Goal: Information Seeking & Learning: Find specific page/section

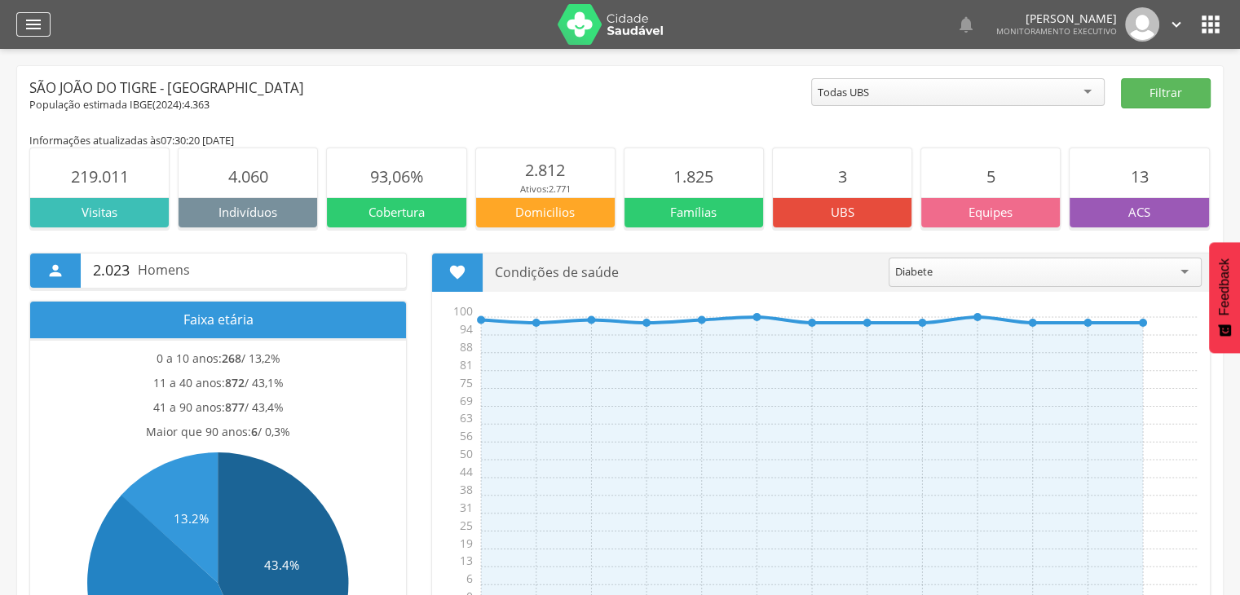
click at [41, 19] on icon "" at bounding box center [34, 25] width 20 height 20
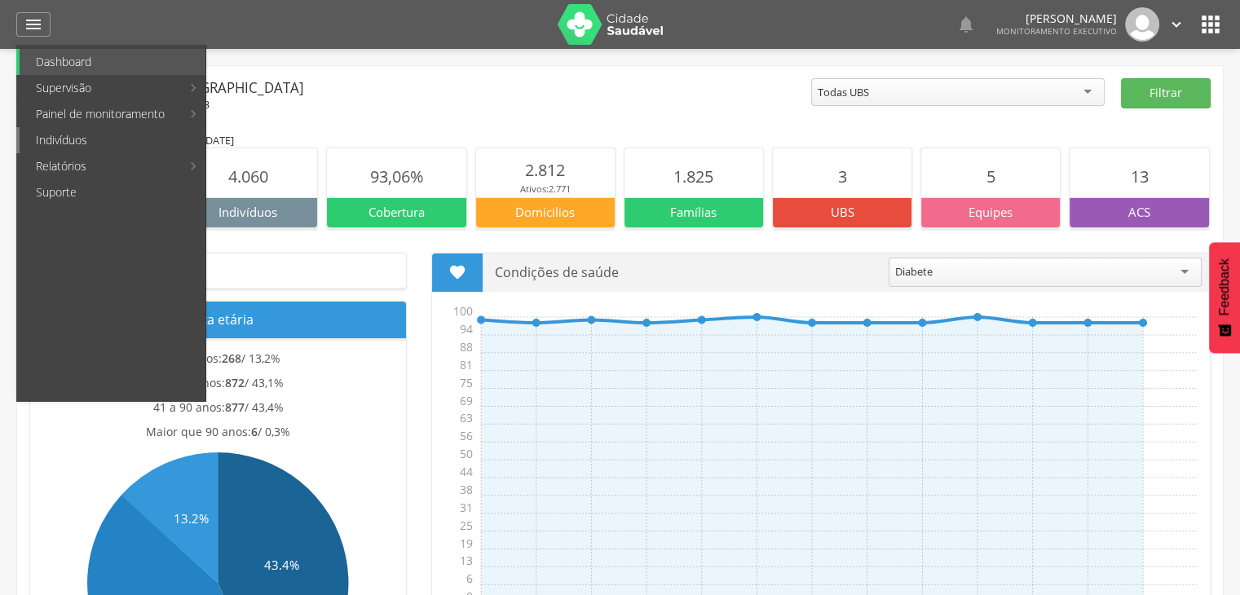
click at [77, 130] on link "Indivíduos" at bounding box center [113, 140] width 186 height 26
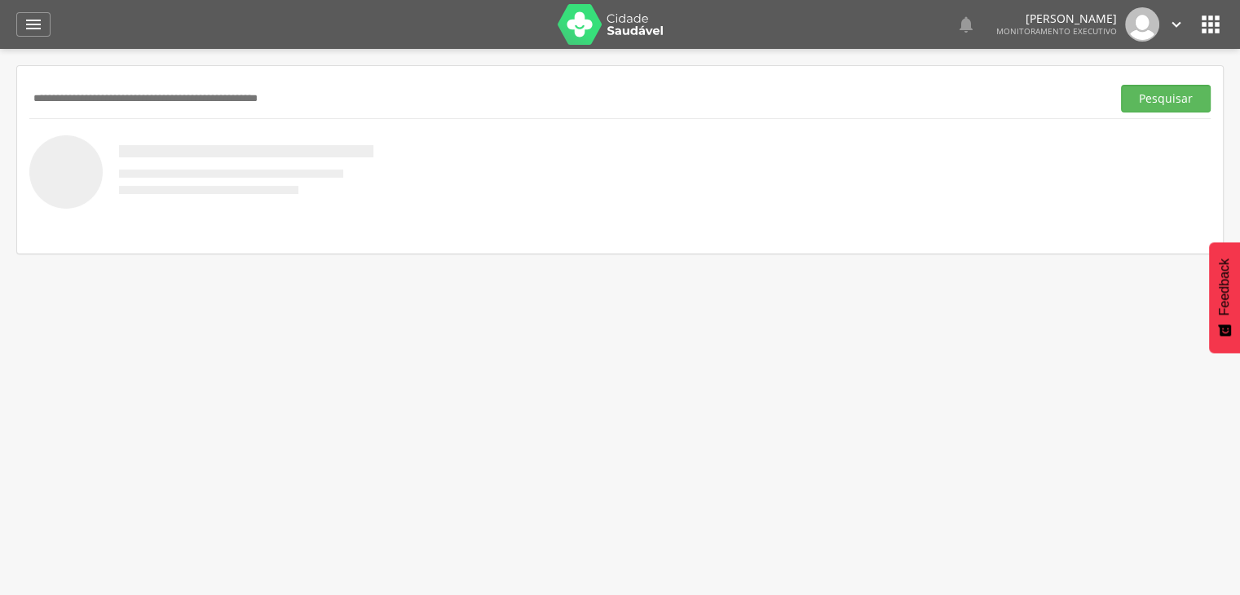
type input "*"
type input "**********"
click at [1121, 85] on button "Pesquisar" at bounding box center [1166, 99] width 90 height 28
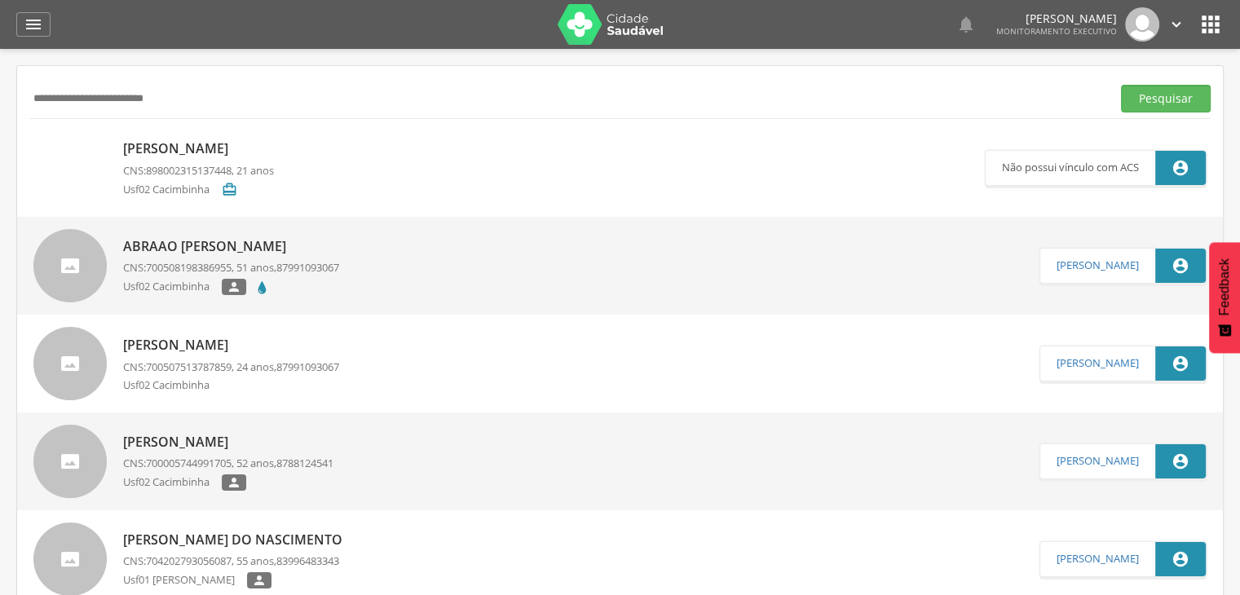
click at [239, 150] on p "[PERSON_NAME]" at bounding box center [198, 148] width 151 height 19
type input "**********"
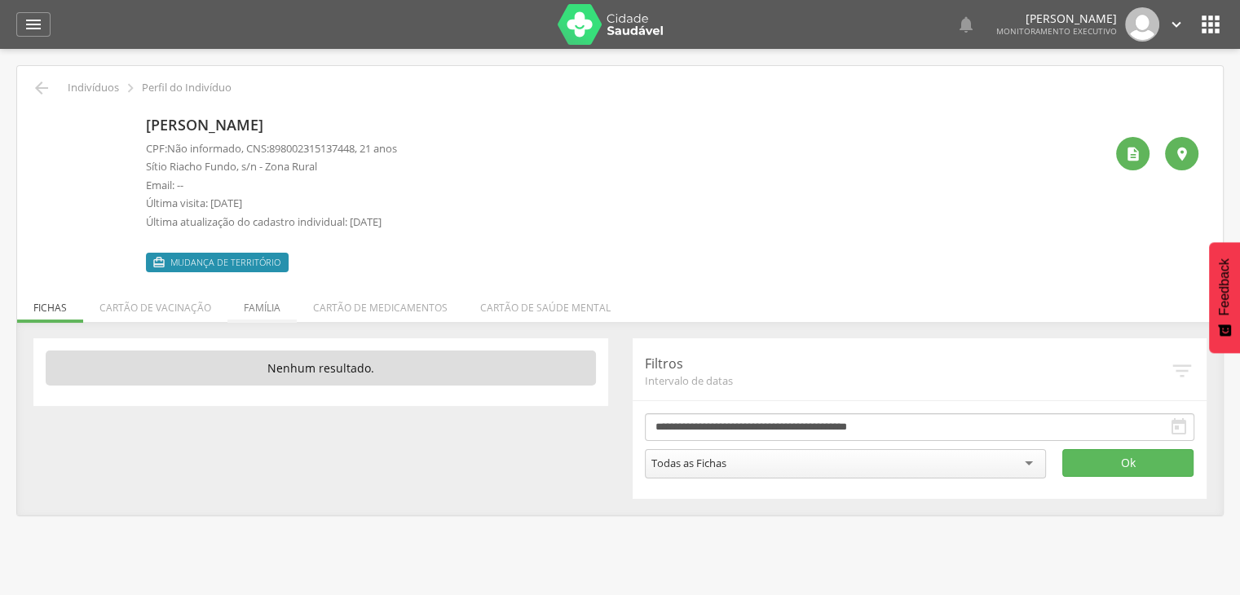
click at [252, 298] on li "Família" at bounding box center [262, 304] width 69 height 38
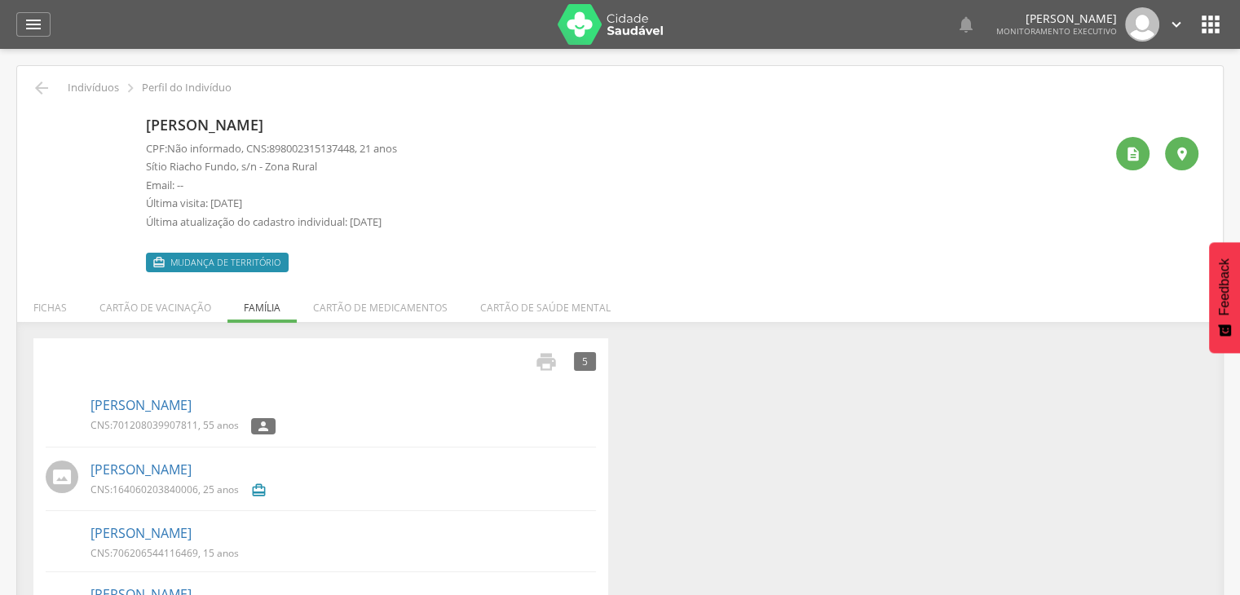
drag, startPoint x: 153, startPoint y: 189, endPoint x: 104, endPoint y: 150, distance: 62.7
click at [131, 175] on div "[PERSON_NAME] CPF: Não informado , CNS: 898002315137448 , 21 anos Sítio Riacho …" at bounding box center [620, 191] width 1157 height 162
click at [36, 86] on icon "" at bounding box center [42, 88] width 20 height 20
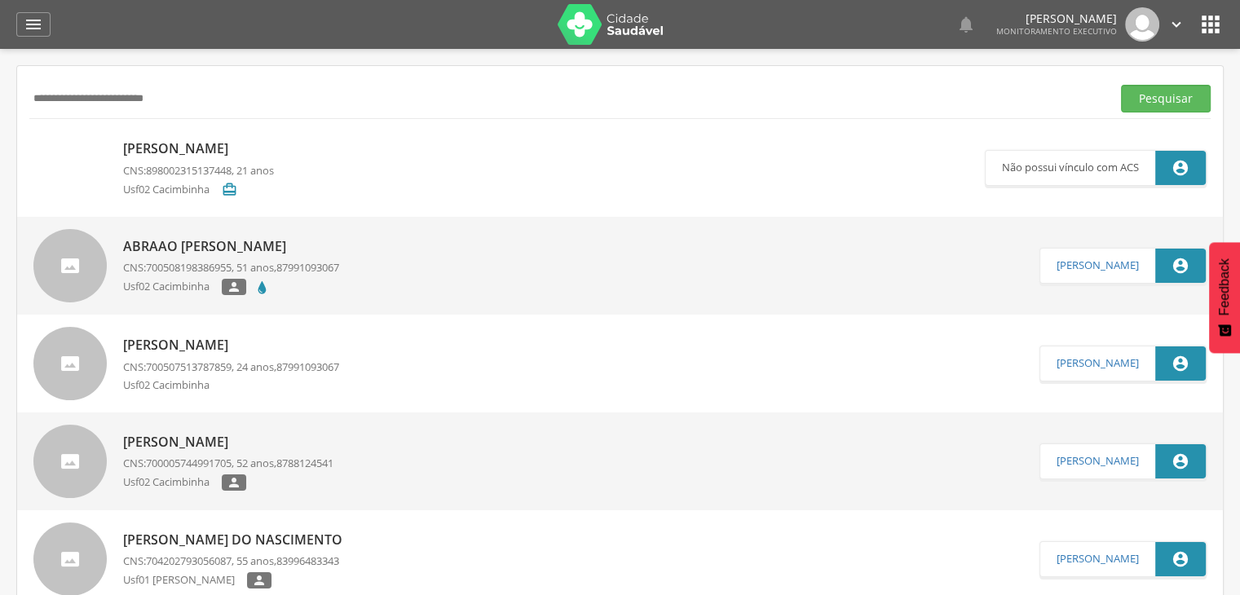
drag, startPoint x: 184, startPoint y: 100, endPoint x: 0, endPoint y: 109, distance: 184.5
click at [0, 109] on div " Supervisão  Distritos  Ubs Coordenador: - São João do Tigre / [GEOGRAPHIC_D…" at bounding box center [620, 346] width 1240 height 595
type input "**********"
click at [1121, 85] on button "Pesquisar" at bounding box center [1166, 99] width 90 height 28
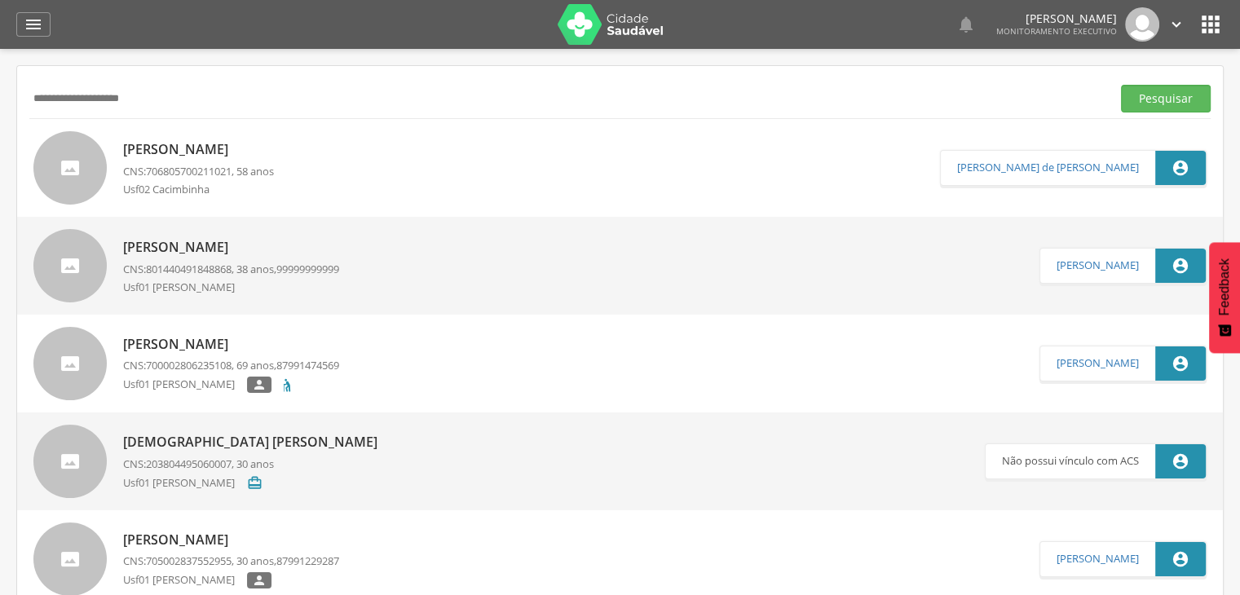
click at [174, 148] on p "[PERSON_NAME]" at bounding box center [198, 149] width 151 height 19
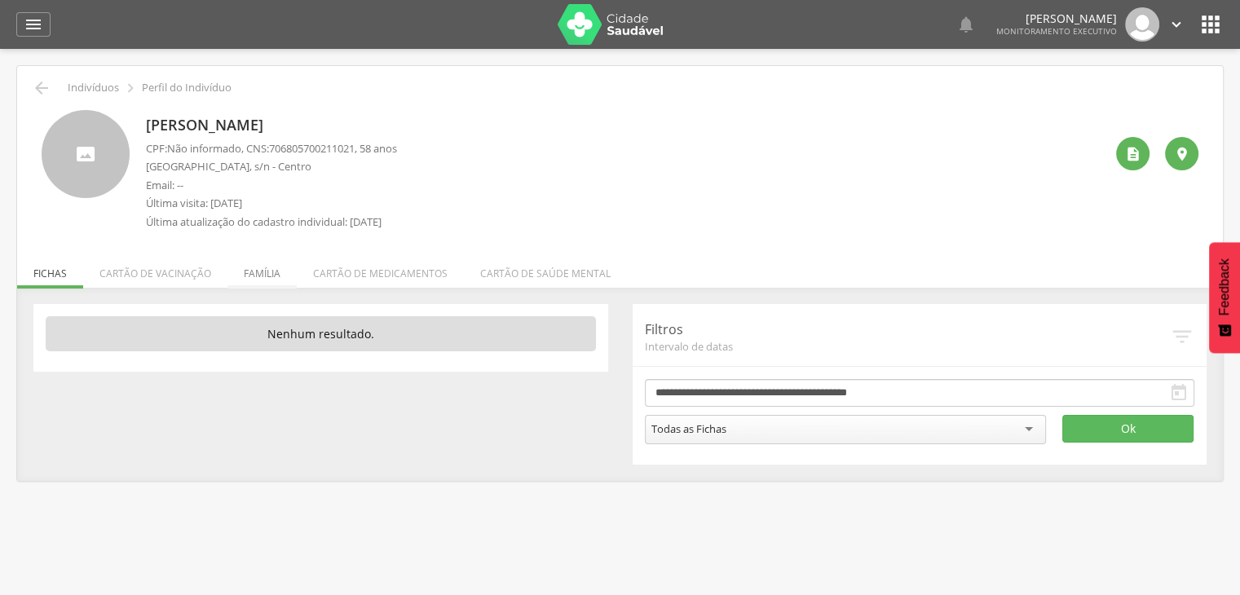
click at [248, 272] on li "Família" at bounding box center [262, 269] width 69 height 38
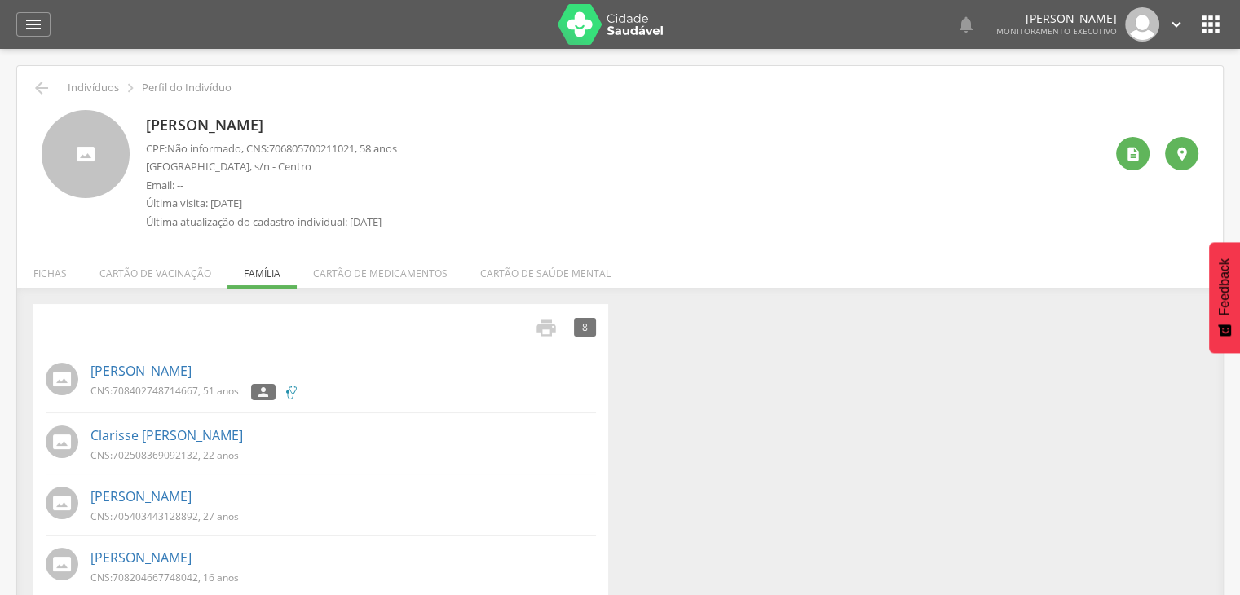
click at [29, 86] on div " Indivíduos  Perfil do Indivíduo" at bounding box center [620, 88] width 1182 height 20
click at [44, 86] on icon "" at bounding box center [42, 88] width 20 height 20
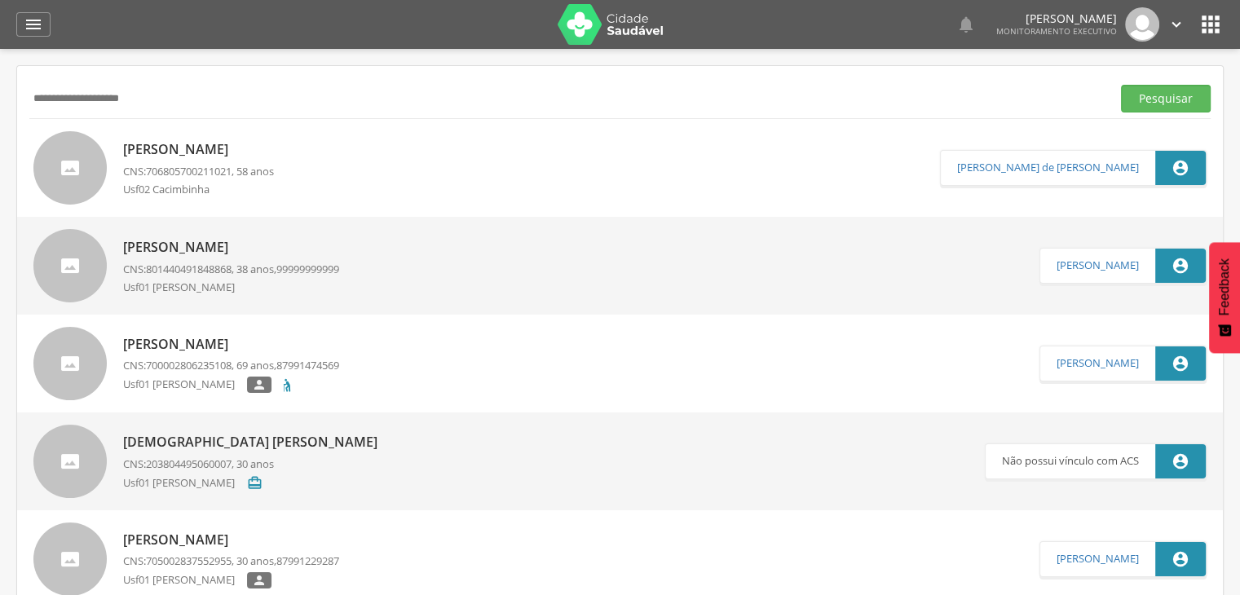
drag, startPoint x: 335, startPoint y: 110, endPoint x: 0, endPoint y: 135, distance: 336.1
click at [0, 135] on div " Supervisão  Distritos  Ubs Coordenador: - São João do Tigre / [GEOGRAPHIC_D…" at bounding box center [620, 346] width 1240 height 595
type input "**********"
click at [1121, 85] on button "Pesquisar" at bounding box center [1166, 99] width 90 height 28
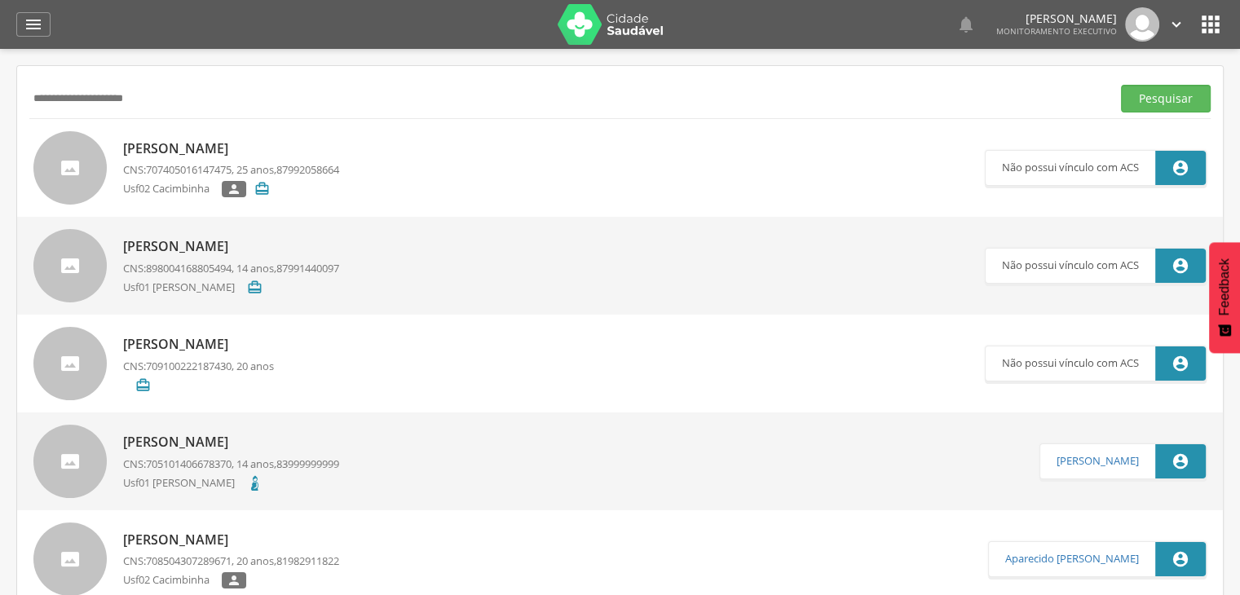
click at [502, 183] on link "[PERSON_NAME] CNS: 707405016147475 , 25 anos, 87992058664 Usf02 Cacimbinha  " at bounding box center [509, 167] width 952 height 73
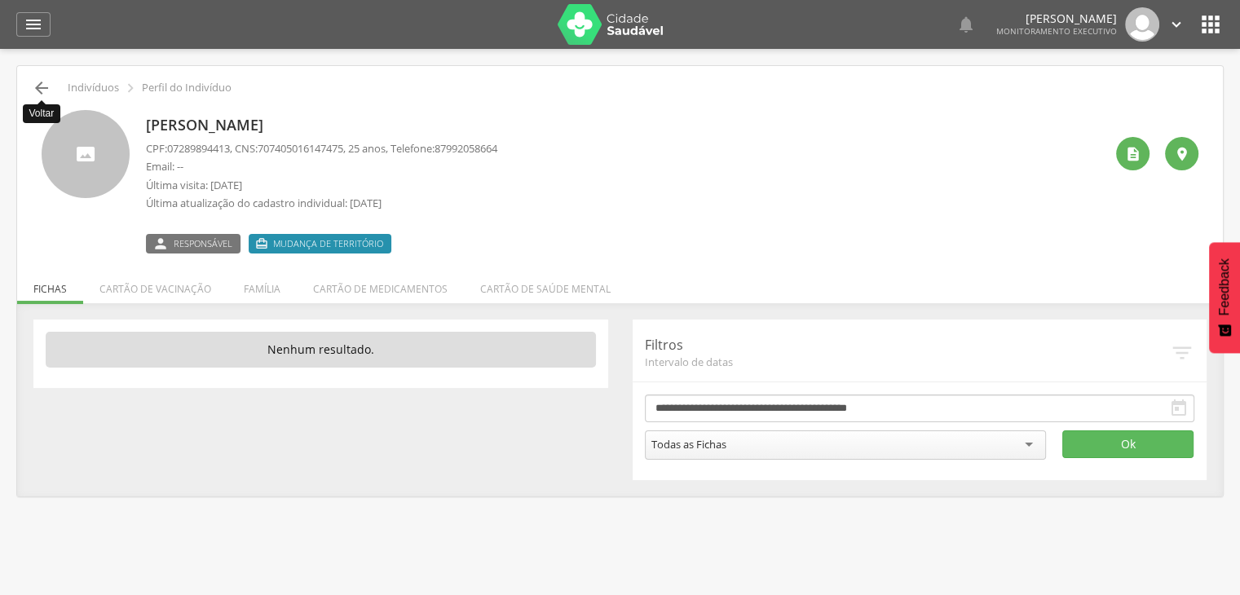
click at [50, 92] on icon "" at bounding box center [42, 88] width 20 height 20
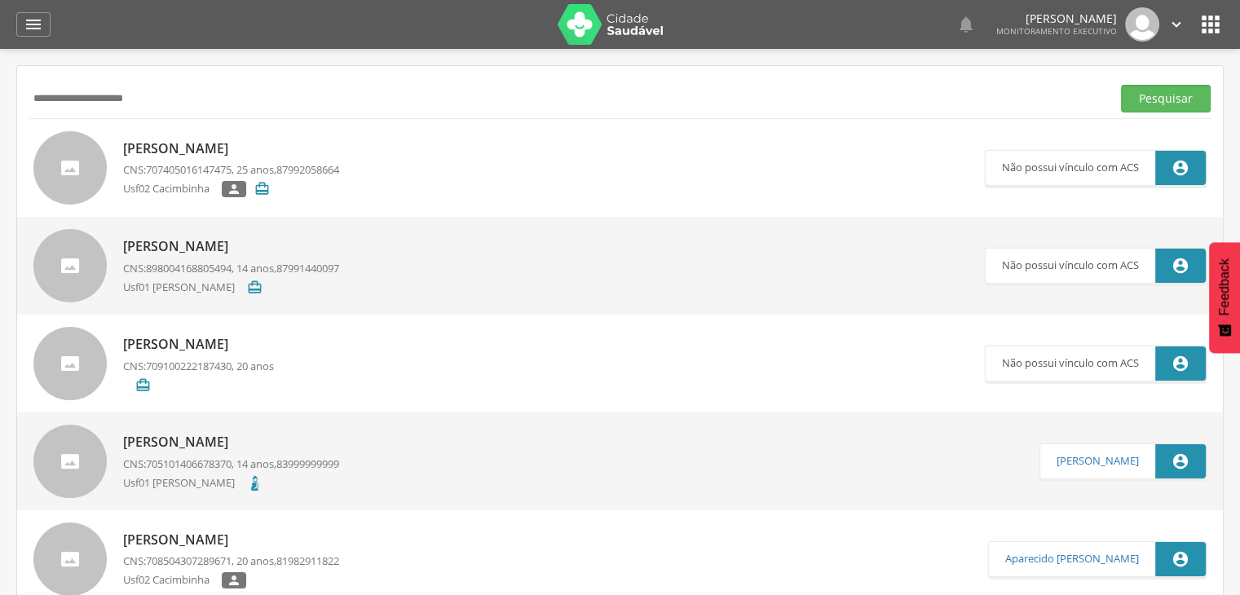
drag, startPoint x: 161, startPoint y: 91, endPoint x: 0, endPoint y: 135, distance: 166.6
click at [0, 135] on div " Supervisão  Distritos  Ubs Coordenador: - São João do Tigre / [GEOGRAPHIC_D…" at bounding box center [620, 346] width 1240 height 595
type input "*"
click at [1121, 85] on button "Pesquisar" at bounding box center [1166, 99] width 90 height 28
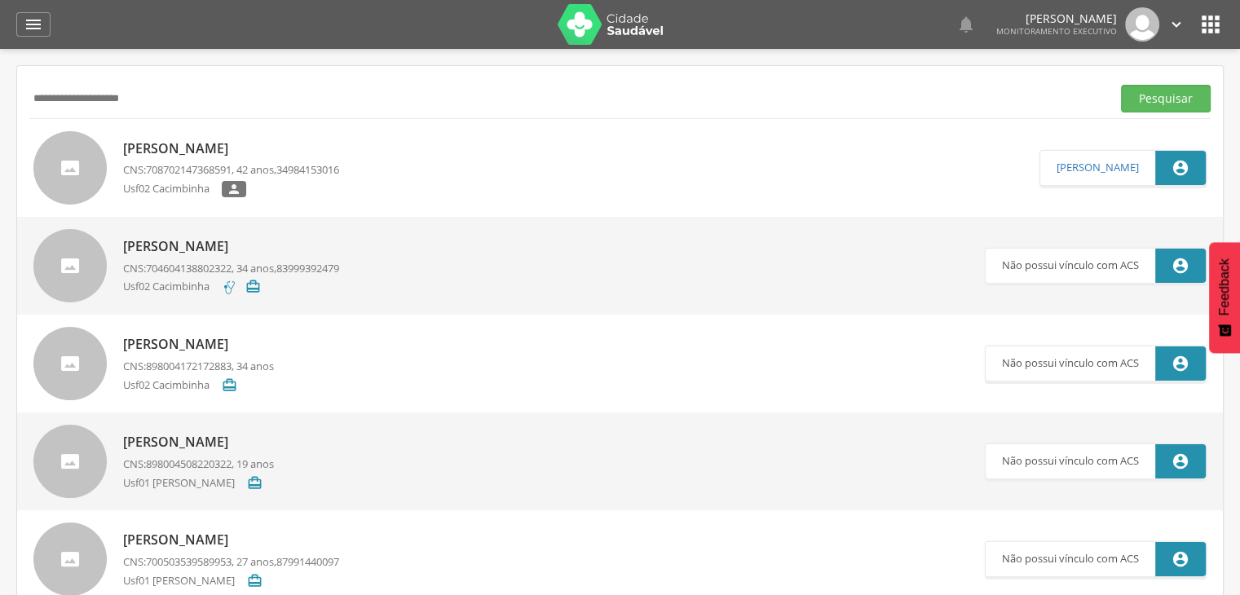
click at [1121, 85] on button "Pesquisar" at bounding box center [1166, 99] width 90 height 28
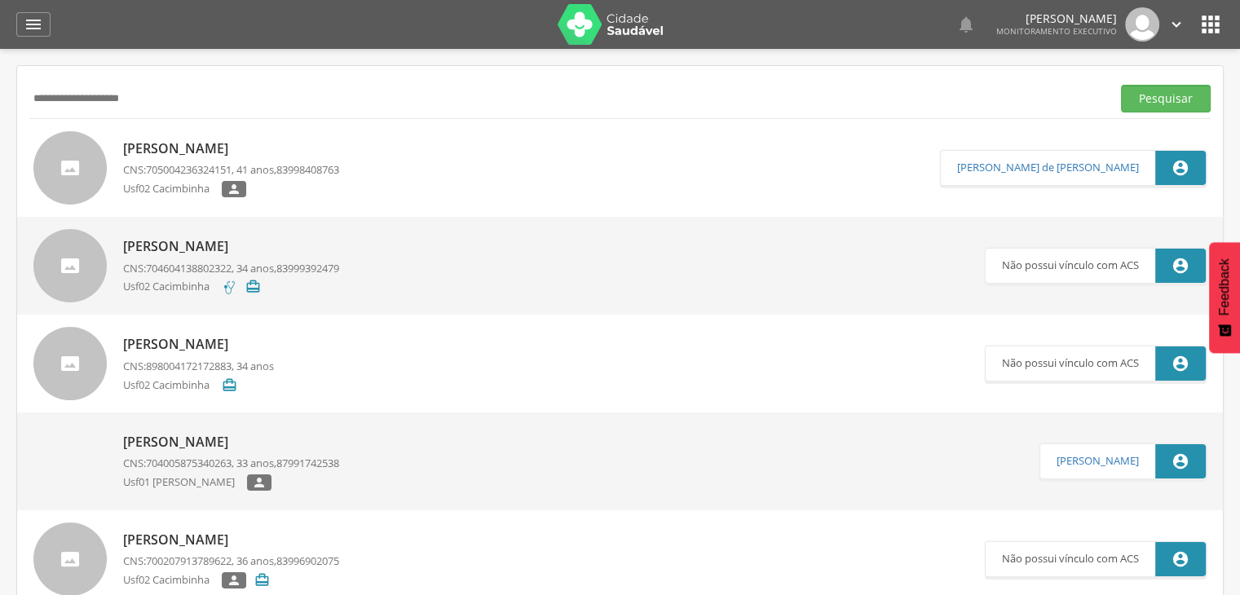
click at [219, 151] on p "[PERSON_NAME]" at bounding box center [231, 148] width 216 height 19
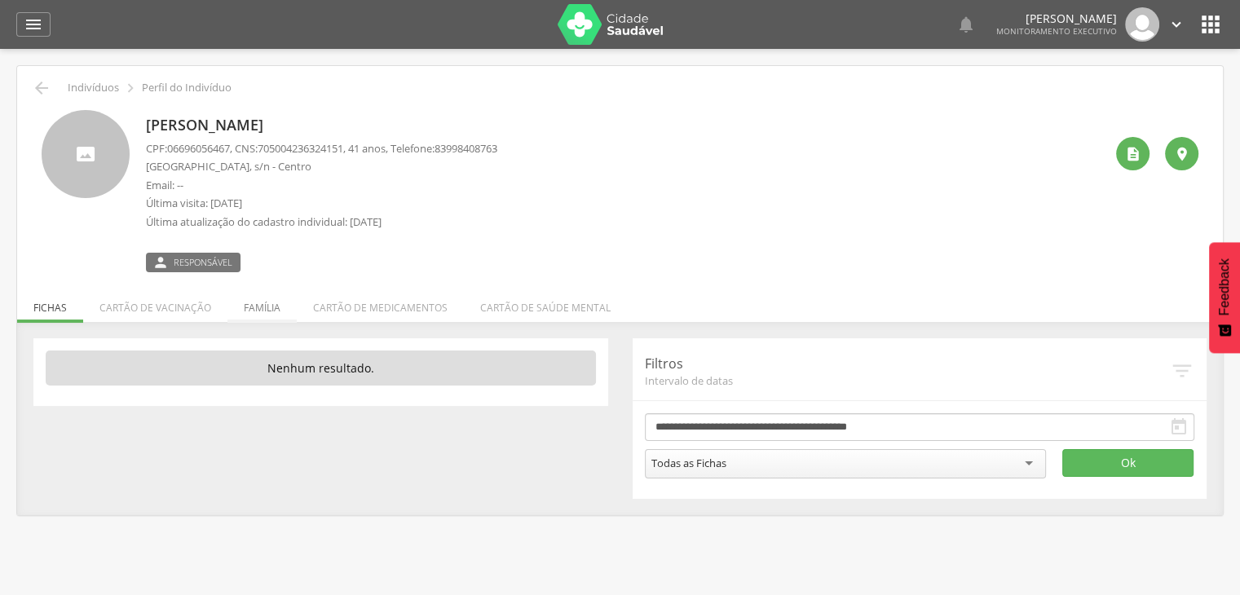
click at [257, 308] on li "Família" at bounding box center [262, 304] width 69 height 38
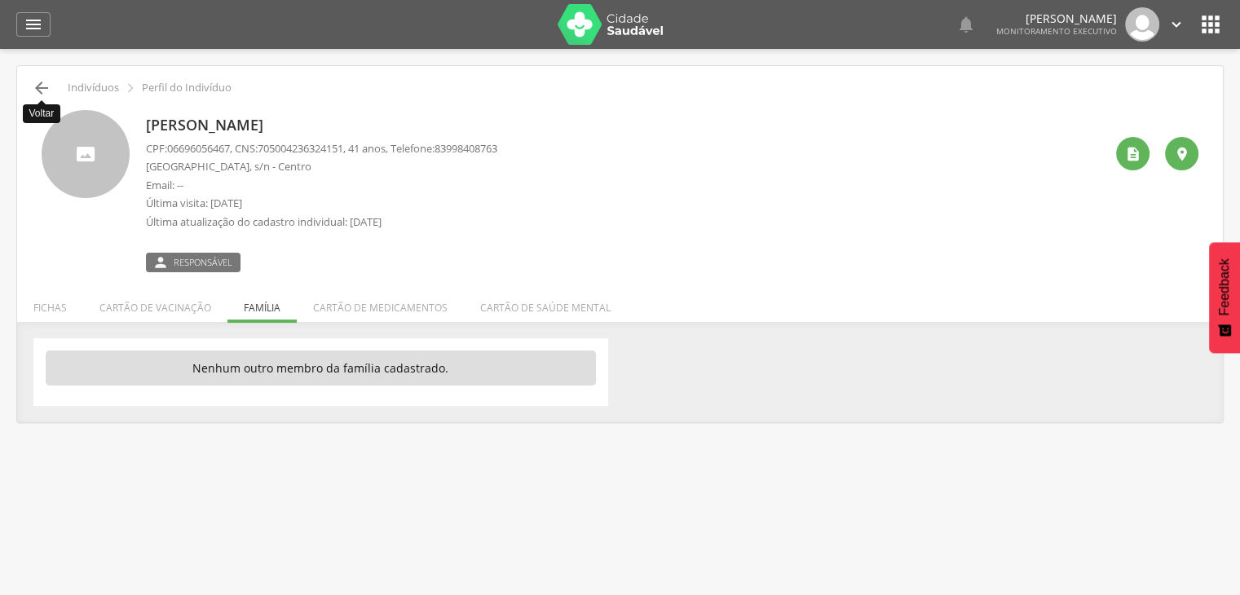
click at [50, 86] on icon "" at bounding box center [42, 88] width 20 height 20
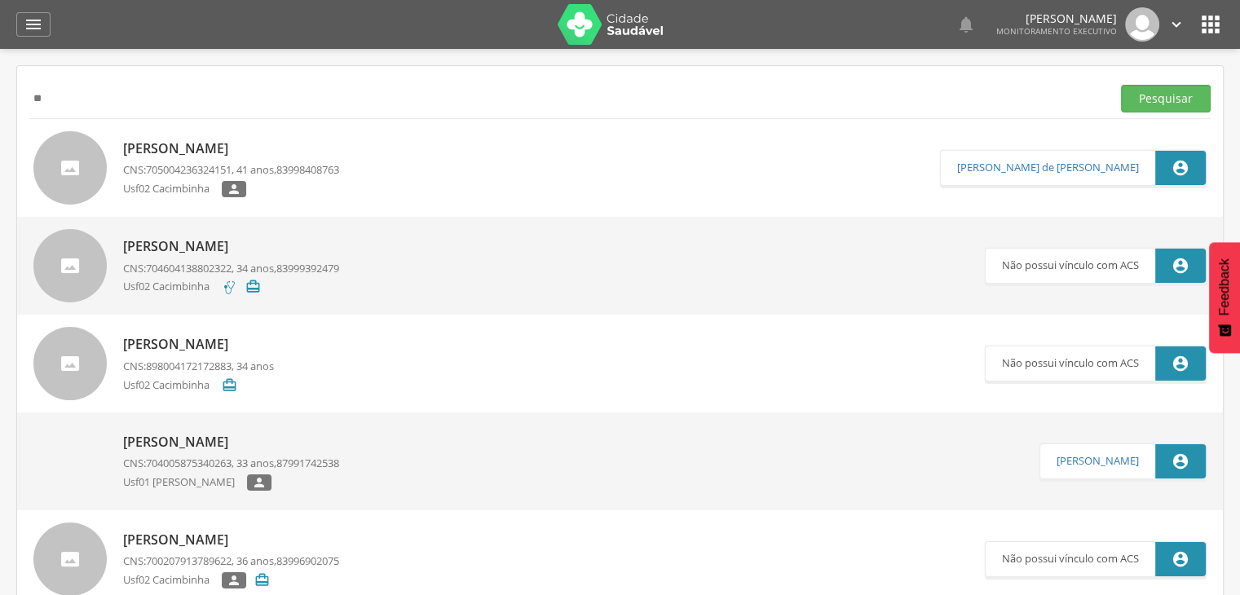
type input "*"
click at [1121, 85] on button "Pesquisar" at bounding box center [1166, 99] width 90 height 28
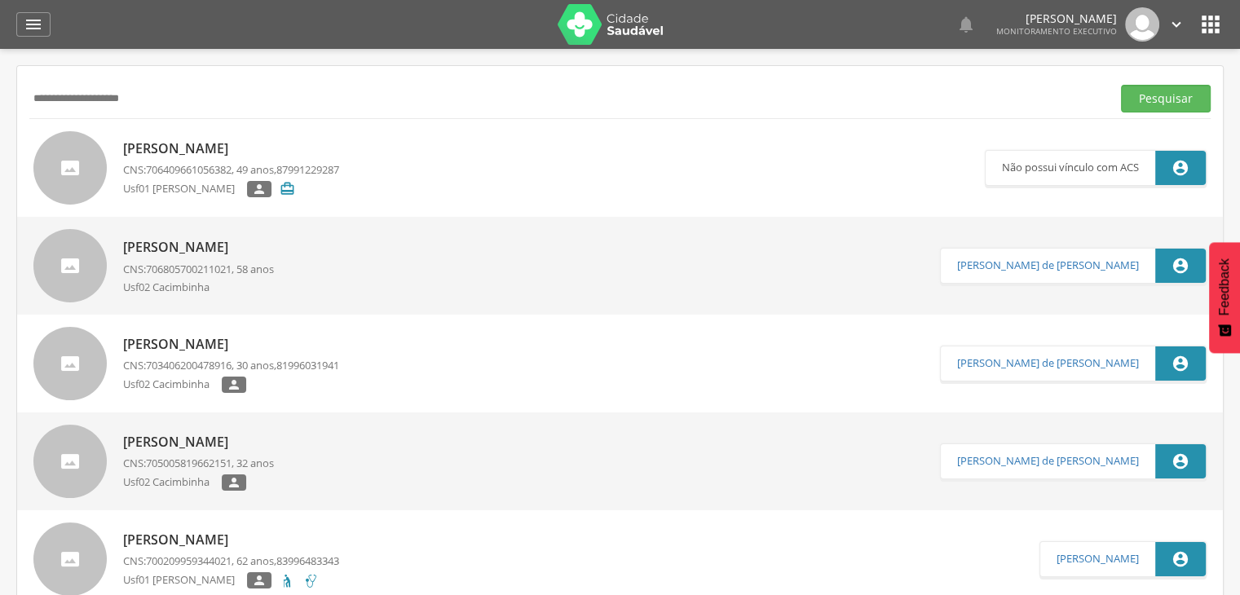
click at [211, 288] on p "Usf02 Cacimbinha" at bounding box center [172, 287] width 99 height 15
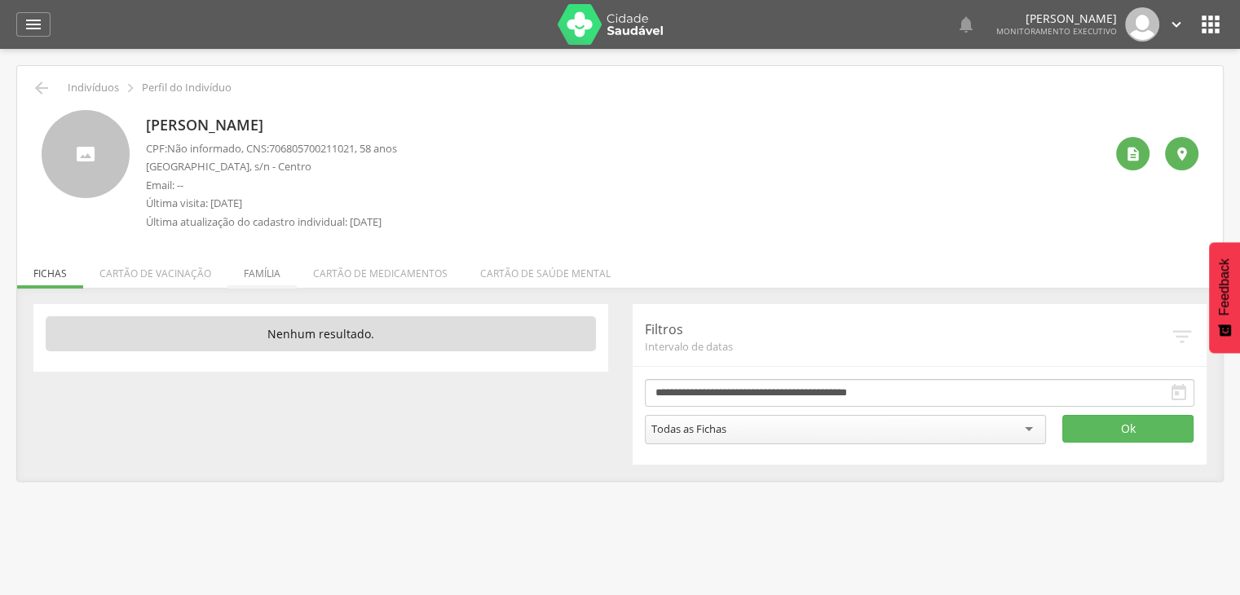
click at [259, 276] on li "Família" at bounding box center [262, 269] width 69 height 38
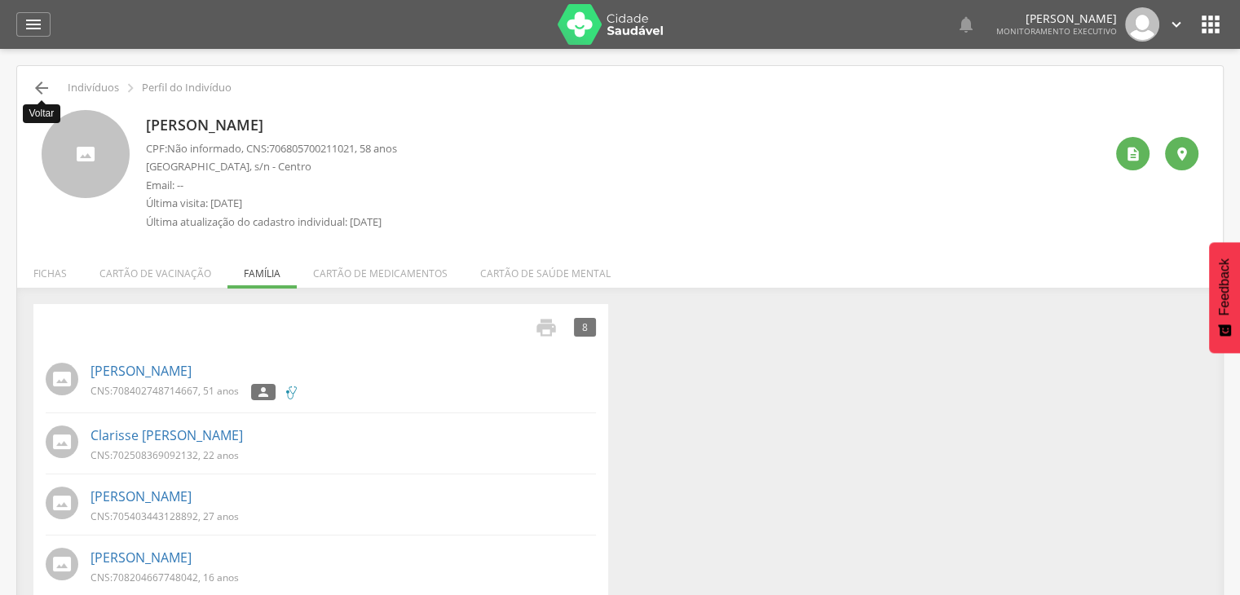
click at [38, 85] on icon "" at bounding box center [42, 88] width 20 height 20
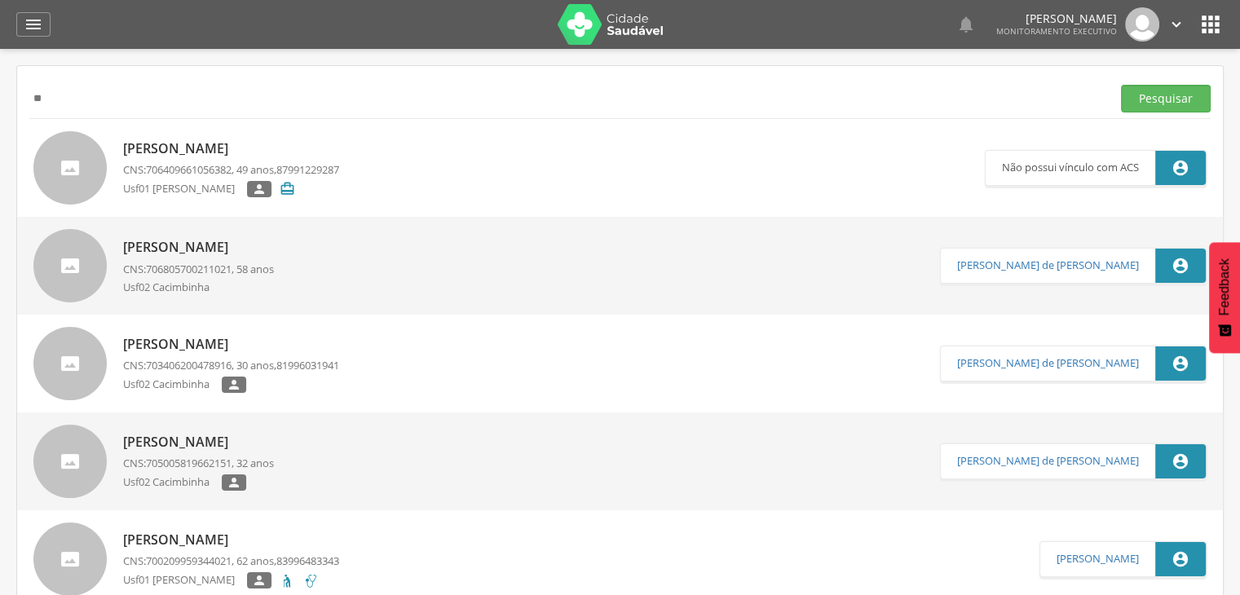
type input "*"
click at [1121, 85] on button "Pesquisar" at bounding box center [1166, 99] width 90 height 28
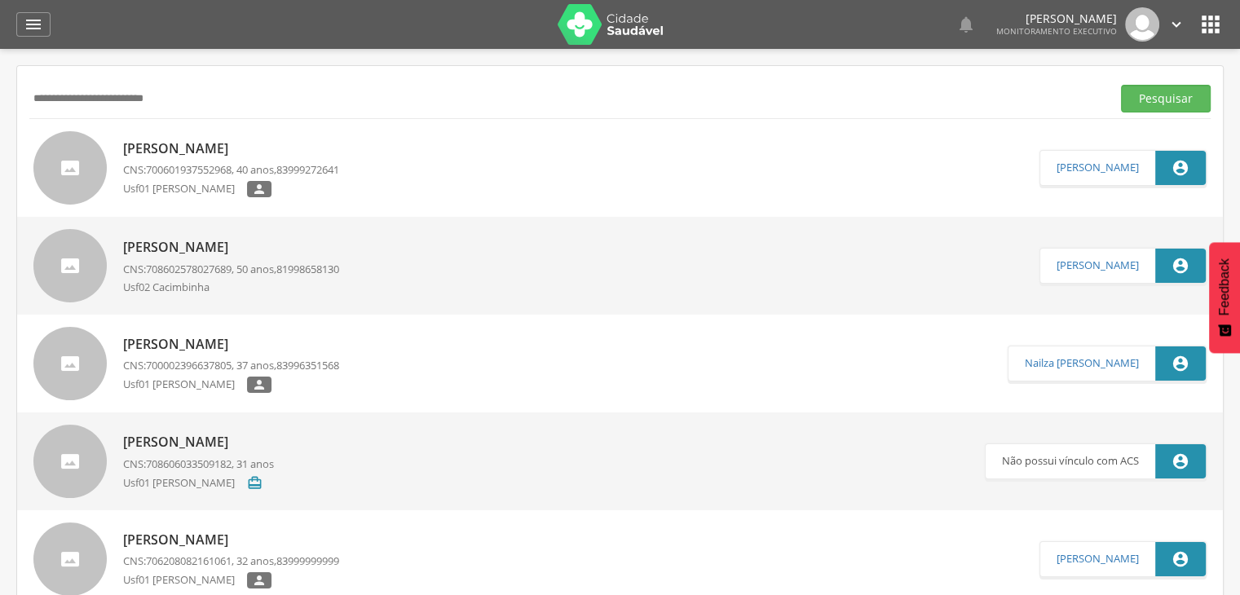
click at [249, 174] on p "CNS: 700601937552968 , 40 anos, 83999272641" at bounding box center [231, 169] width 216 height 15
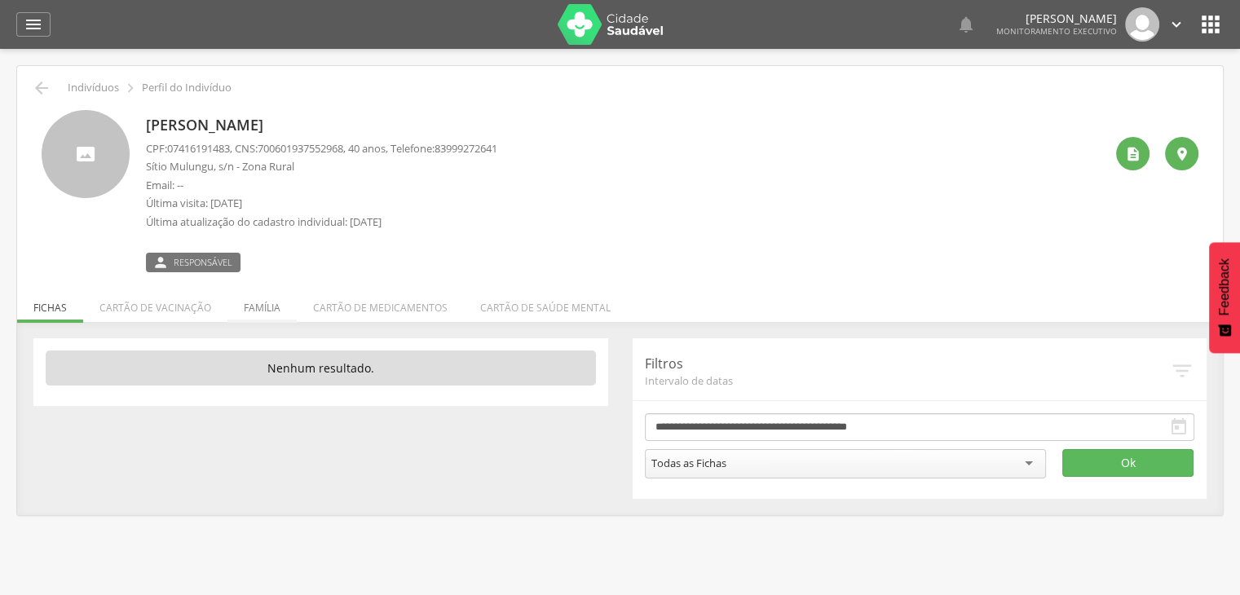
click at [267, 298] on li "Família" at bounding box center [262, 304] width 69 height 38
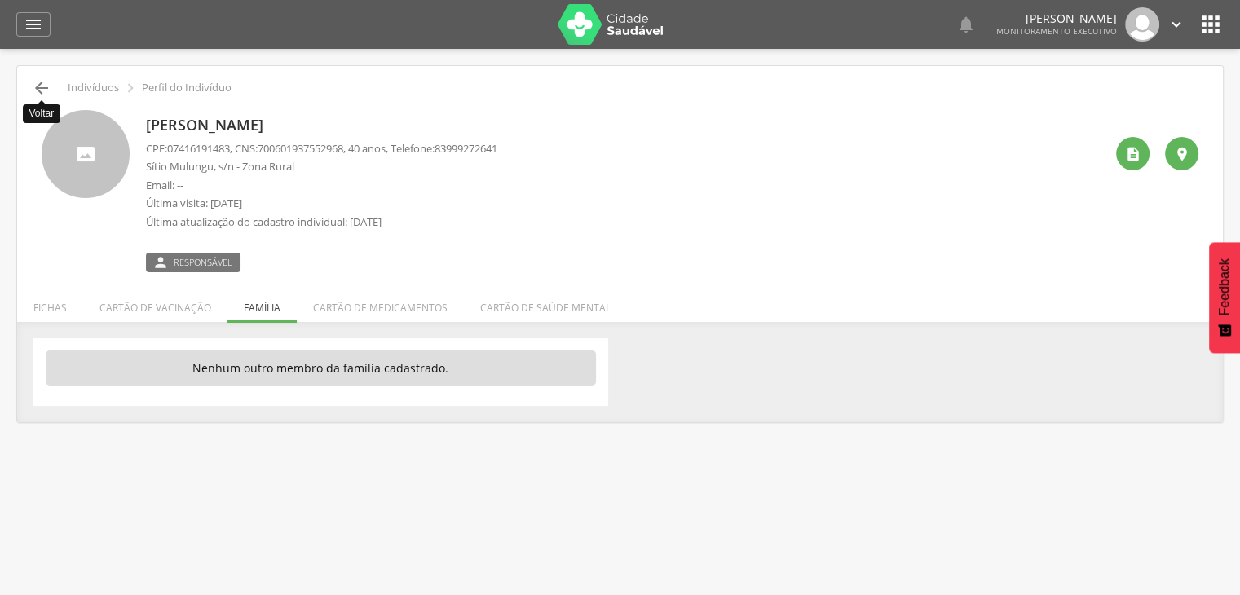
click at [37, 90] on icon "" at bounding box center [42, 88] width 20 height 20
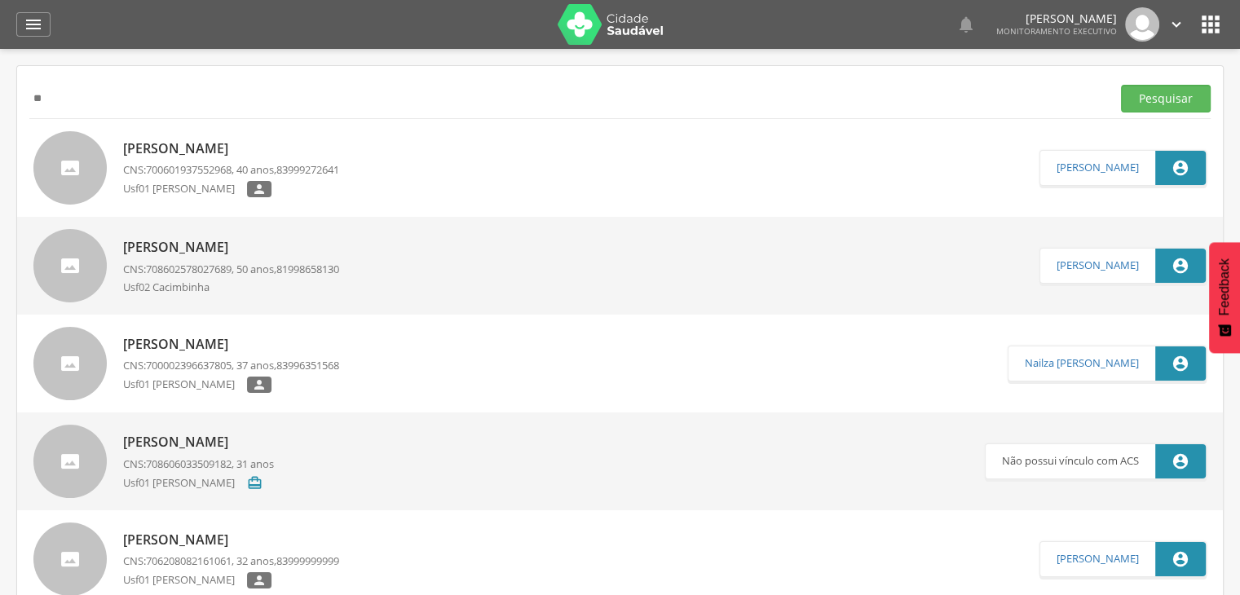
type input "*"
click at [1121, 85] on button "Pesquisar" at bounding box center [1166, 99] width 90 height 28
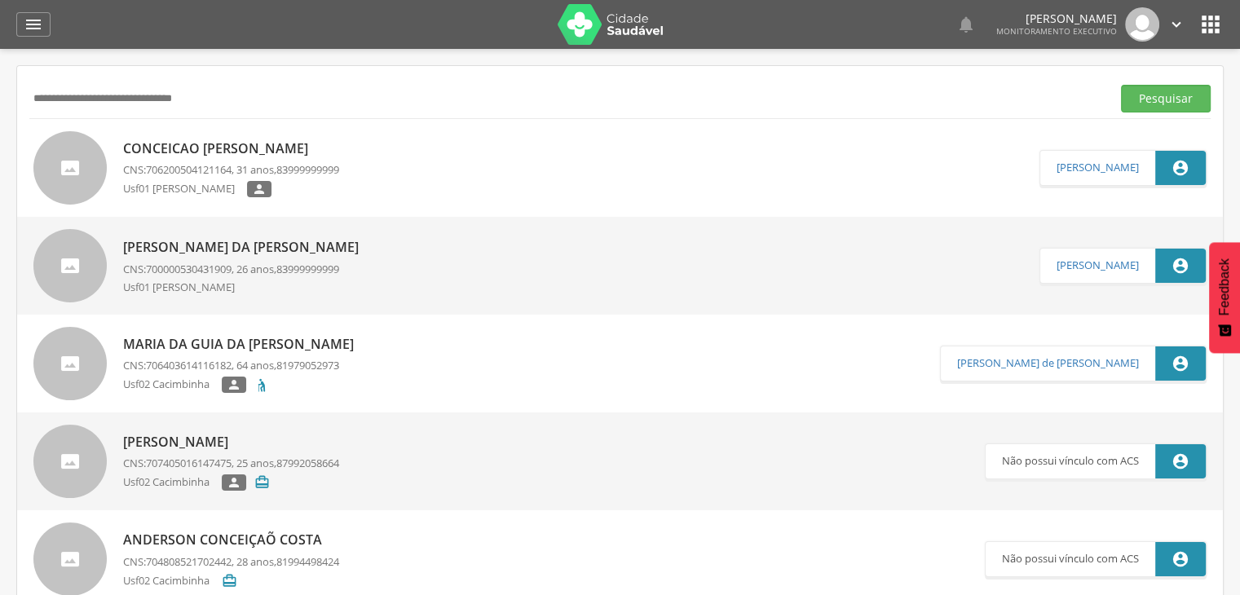
click at [199, 144] on p "Conceicao [PERSON_NAME]" at bounding box center [231, 148] width 216 height 19
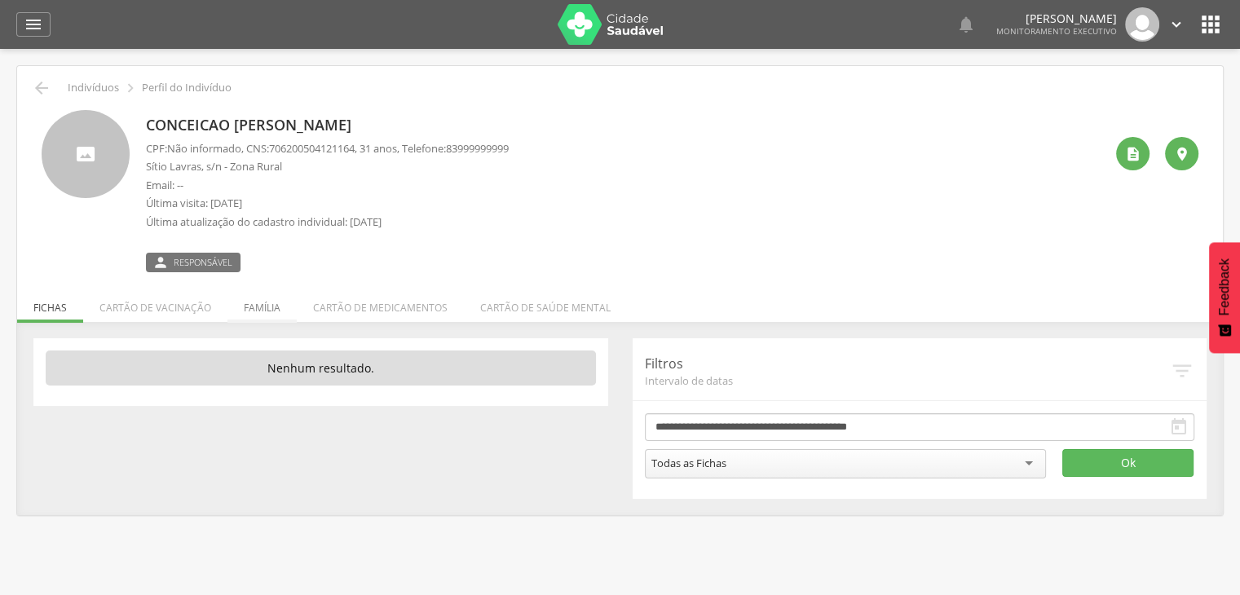
click at [261, 305] on li "Família" at bounding box center [262, 304] width 69 height 38
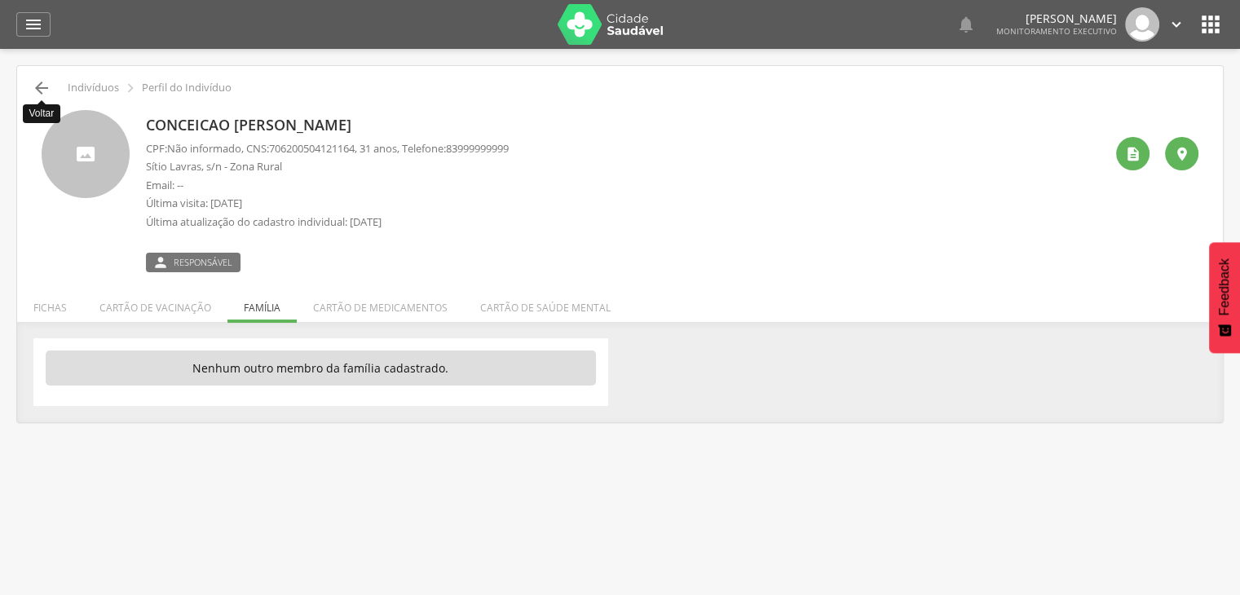
click at [32, 88] on icon "" at bounding box center [42, 88] width 20 height 20
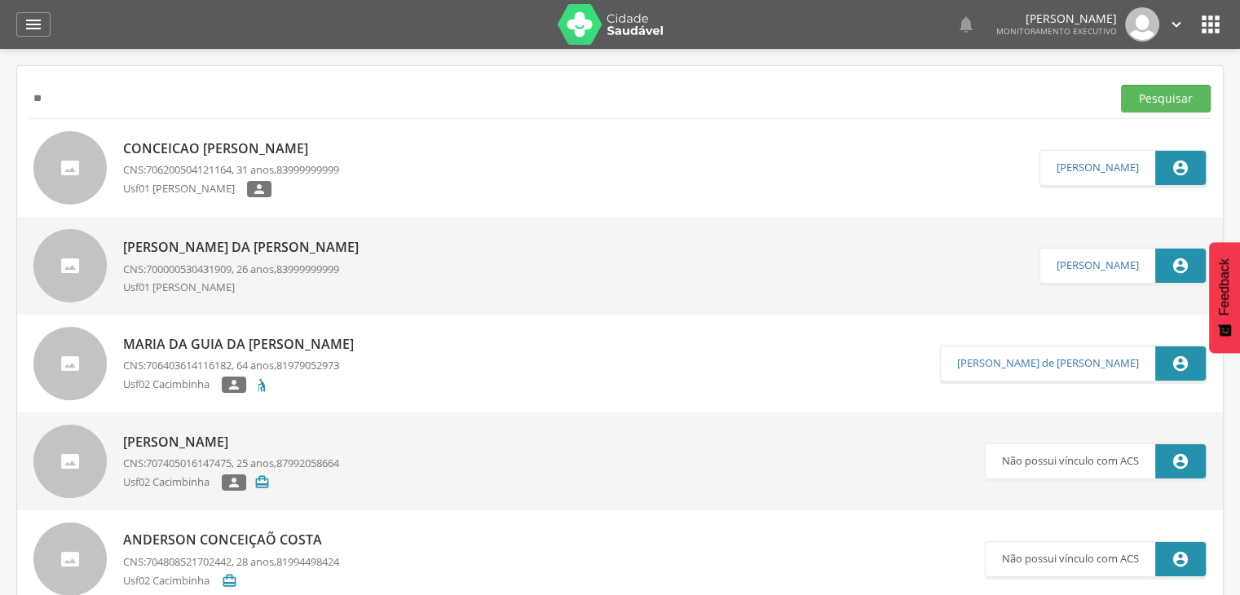
type input "*"
click at [1121, 85] on button "Pesquisar" at bounding box center [1166, 99] width 90 height 28
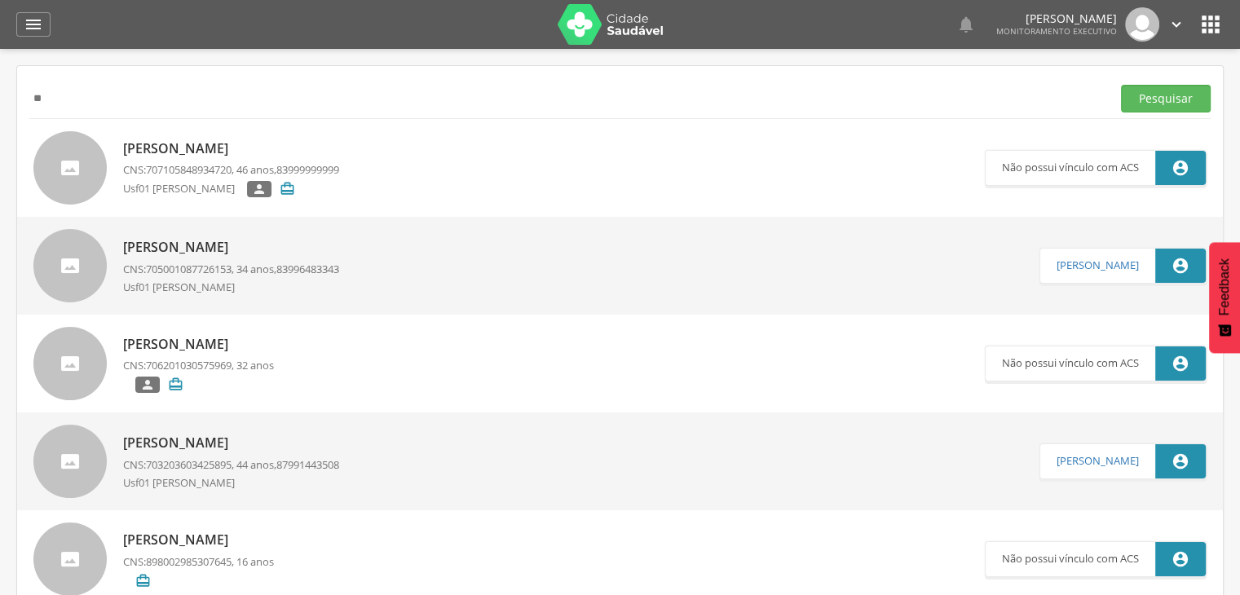
type input "*"
type input "**********"
click at [1121, 85] on button "Pesquisar" at bounding box center [1166, 99] width 90 height 28
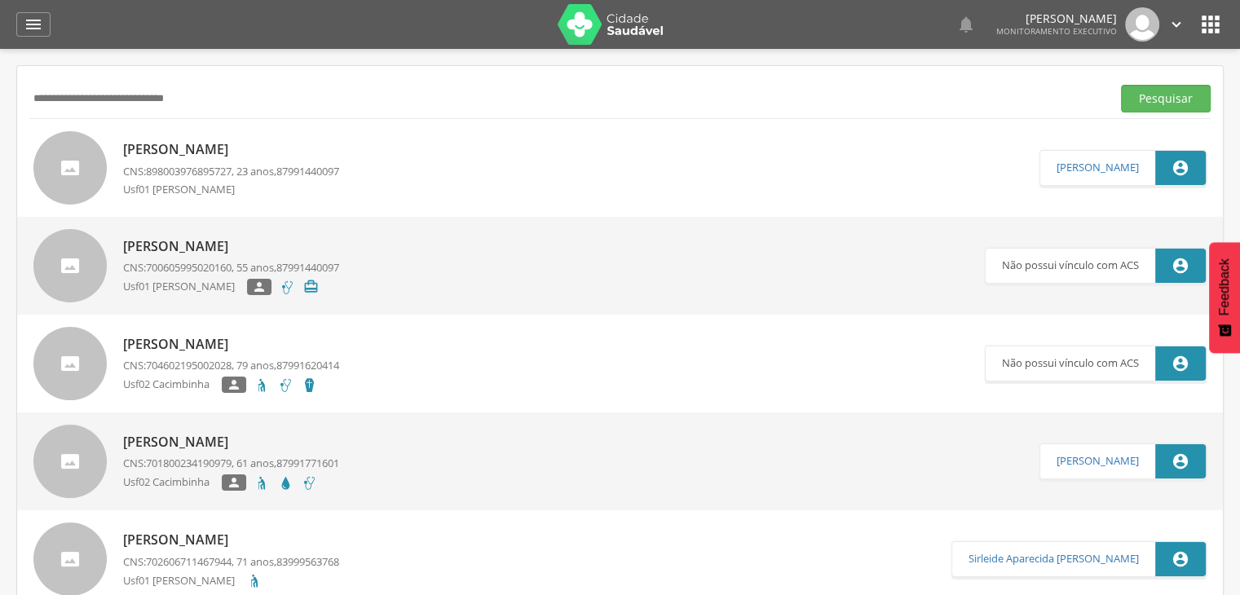
click at [199, 155] on p "[PERSON_NAME]" at bounding box center [231, 149] width 216 height 19
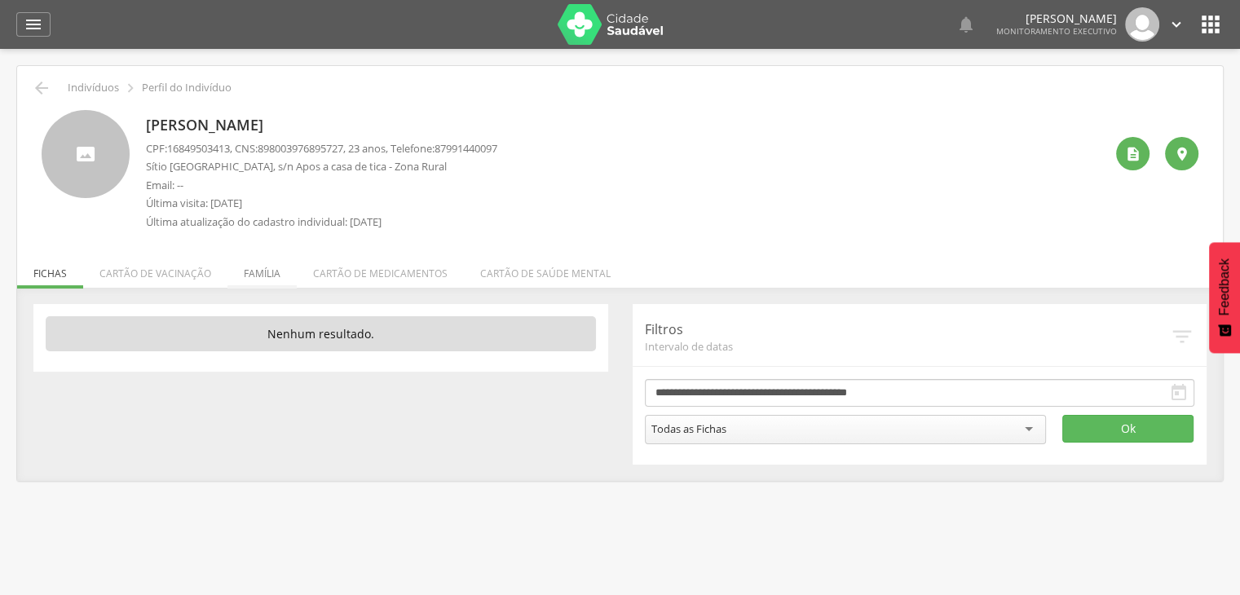
click at [245, 282] on li "Família" at bounding box center [262, 269] width 69 height 38
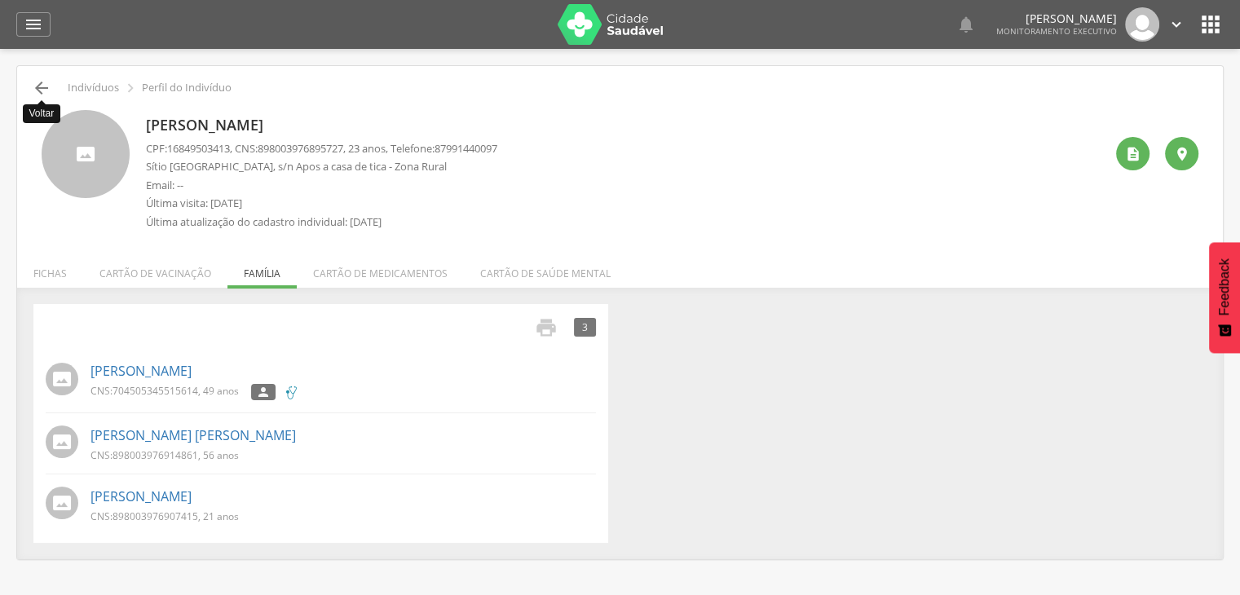
click at [37, 86] on icon "" at bounding box center [42, 88] width 20 height 20
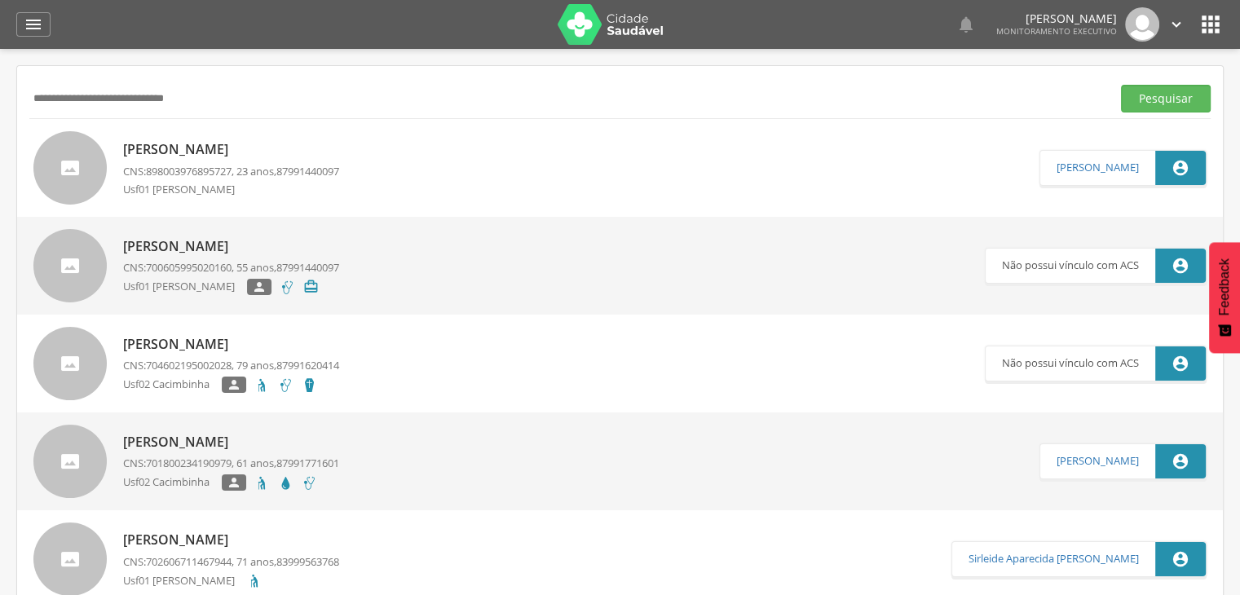
drag, startPoint x: 198, startPoint y: 97, endPoint x: 0, endPoint y: 129, distance: 200.7
click at [0, 129] on div " Supervisão  Distritos  Ubs Coordenador: - São João do Tigre / [GEOGRAPHIC_D…" at bounding box center [620, 346] width 1240 height 595
click at [1121, 85] on button "Pesquisar" at bounding box center [1166, 99] width 90 height 28
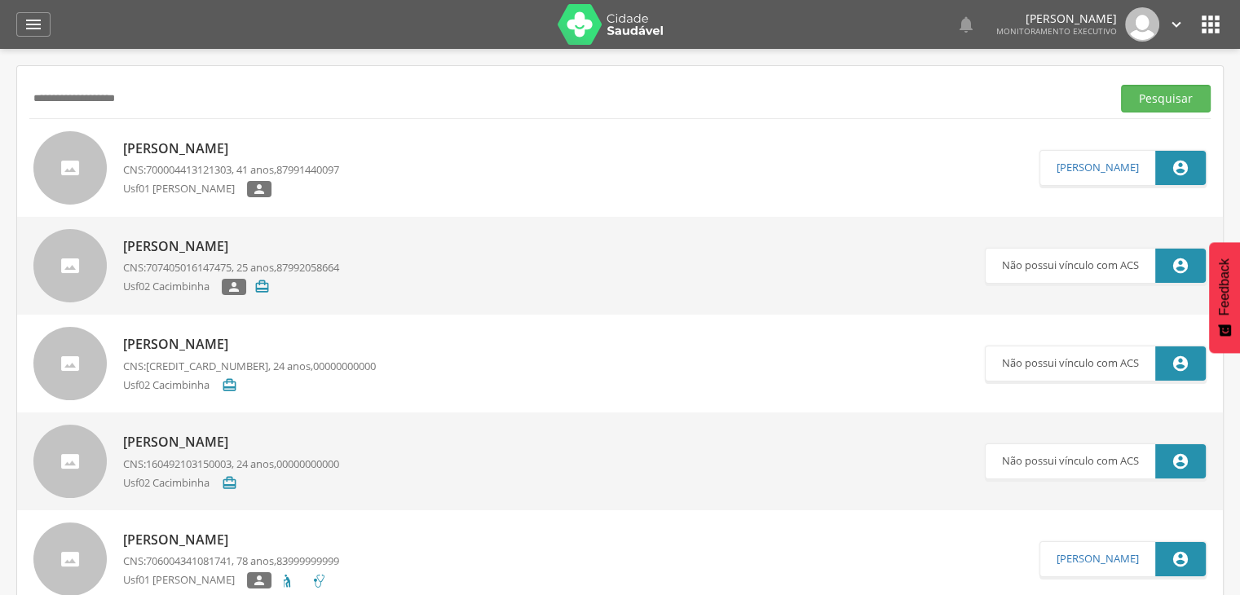
click at [121, 166] on link "[PERSON_NAME] da Cruz CNS: 700004413121303 , 41 anos, 87991440097 Usf01 [PERSON…" at bounding box center [536, 167] width 1006 height 73
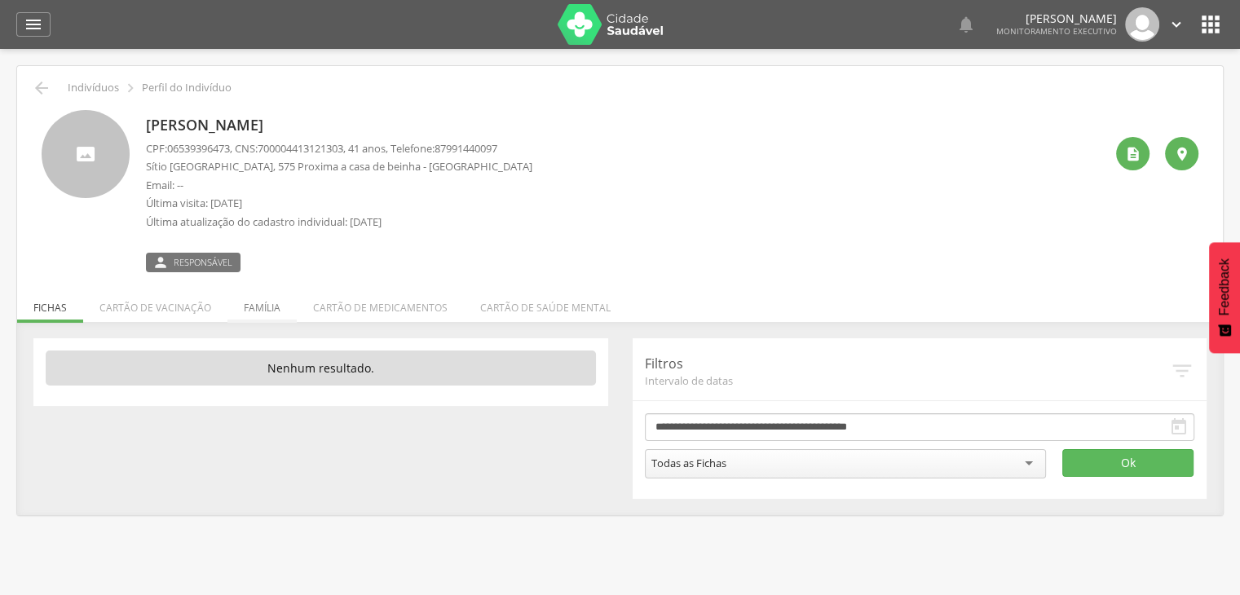
click at [258, 301] on li "Família" at bounding box center [262, 304] width 69 height 38
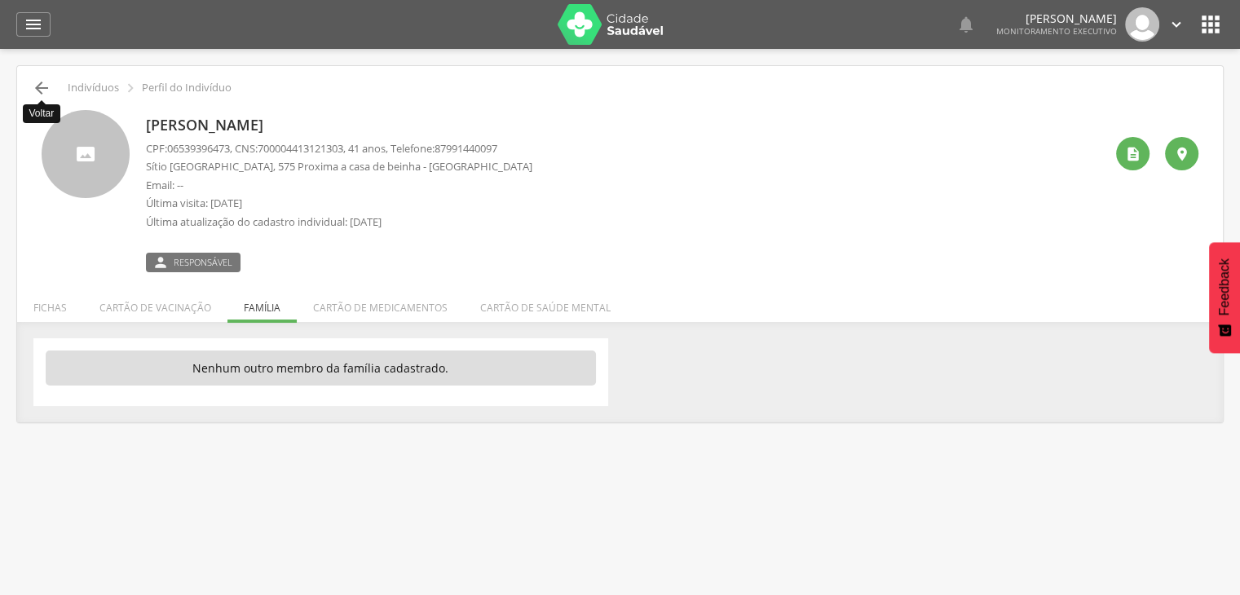
click at [39, 82] on icon "" at bounding box center [42, 88] width 20 height 20
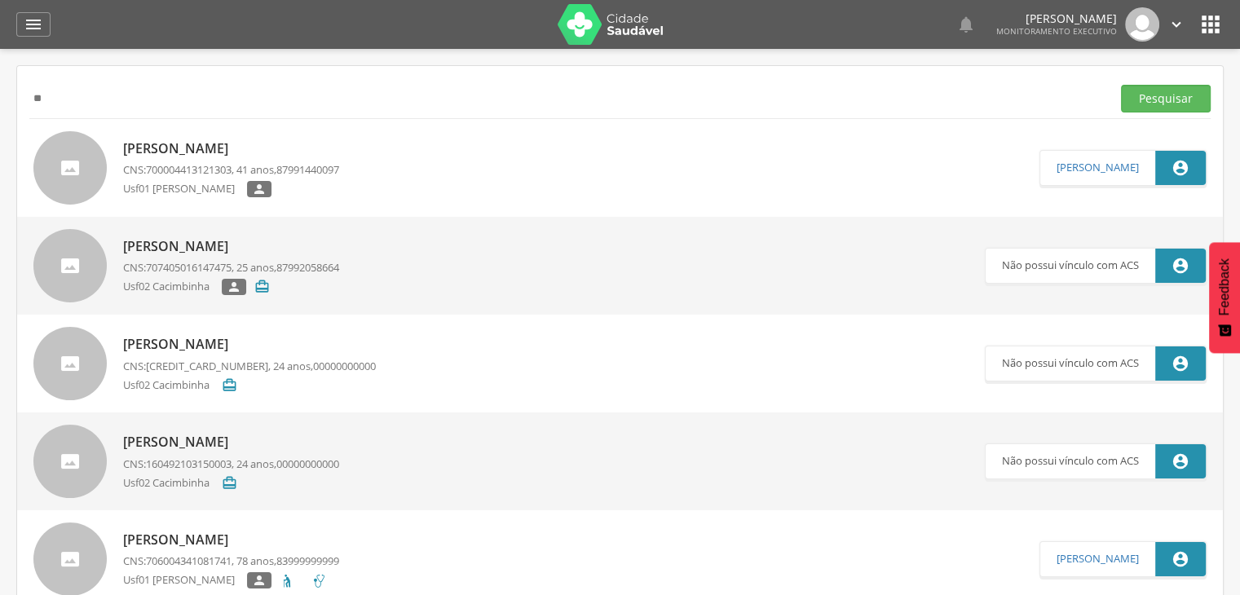
type input "*"
type input "**********"
click at [1121, 85] on button "Pesquisar" at bounding box center [1166, 99] width 90 height 28
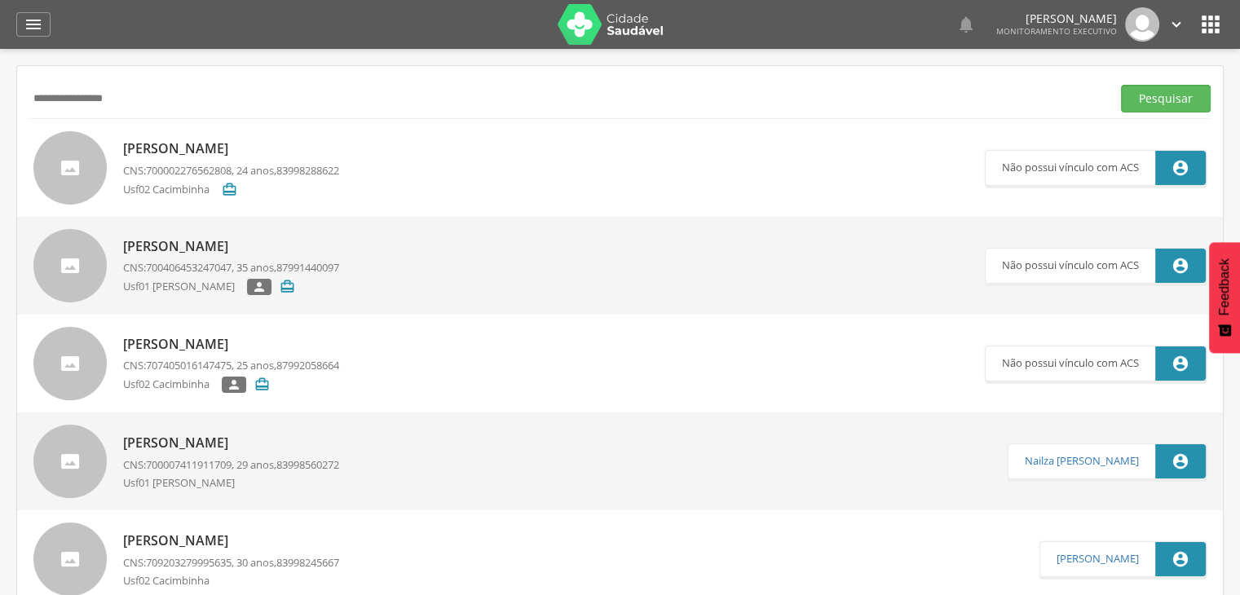
drag, startPoint x: 141, startPoint y: 95, endPoint x: 0, endPoint y: 86, distance: 141.3
click at [0, 86] on div " Supervisão  Distritos  Ubs Coordenador: - São João do Tigre / [GEOGRAPHIC_D…" at bounding box center [620, 346] width 1240 height 595
click at [1121, 85] on button "Pesquisar" at bounding box center [1166, 99] width 90 height 28
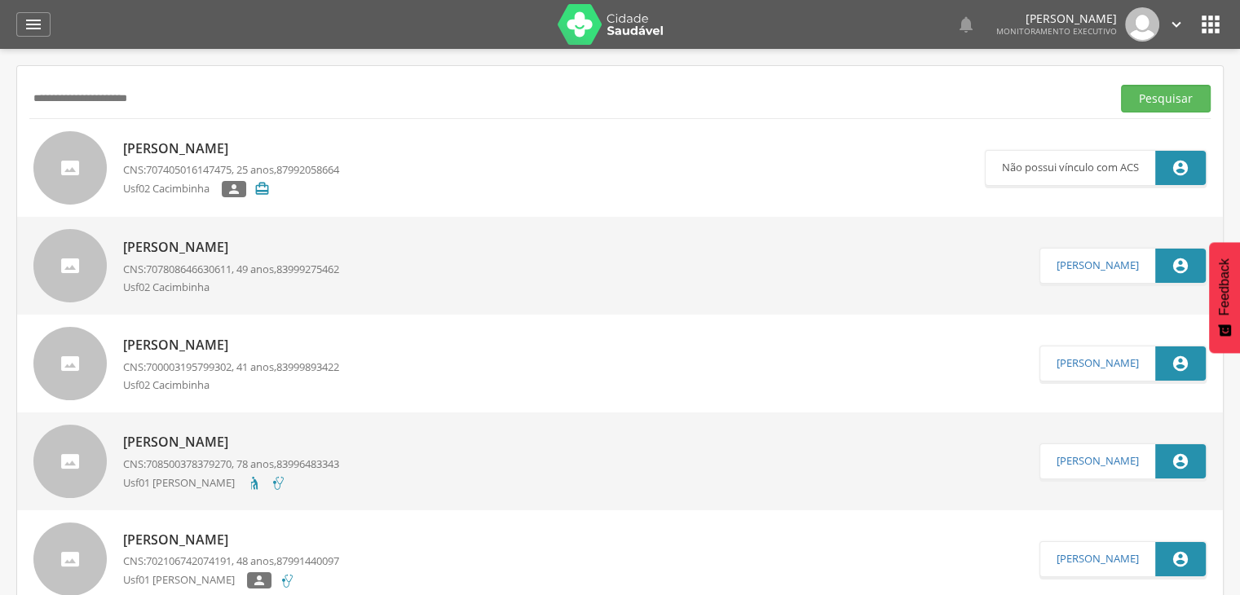
click at [157, 249] on p "[PERSON_NAME]" at bounding box center [231, 247] width 216 height 19
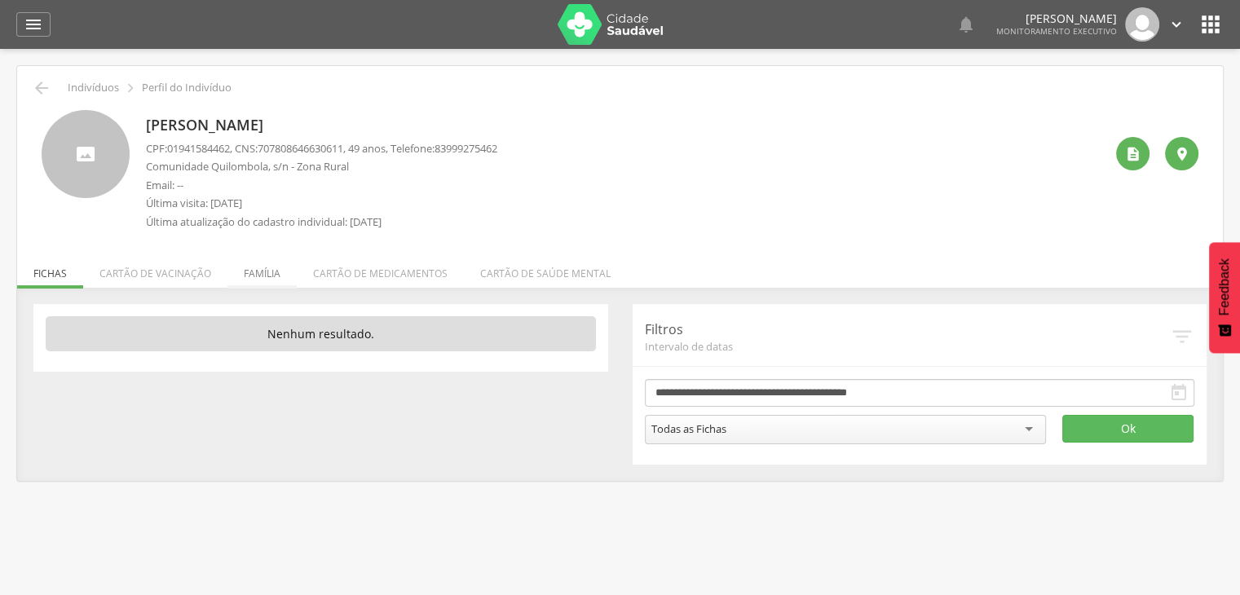
click at [261, 265] on li "Família" at bounding box center [262, 269] width 69 height 38
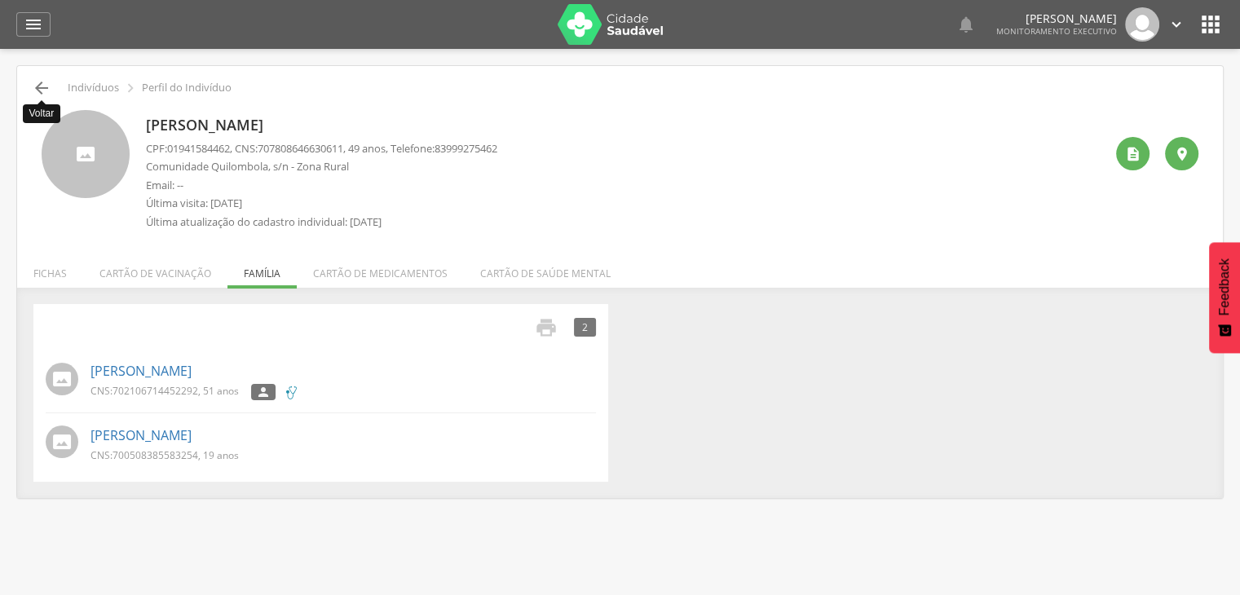
click at [39, 80] on icon "" at bounding box center [42, 88] width 20 height 20
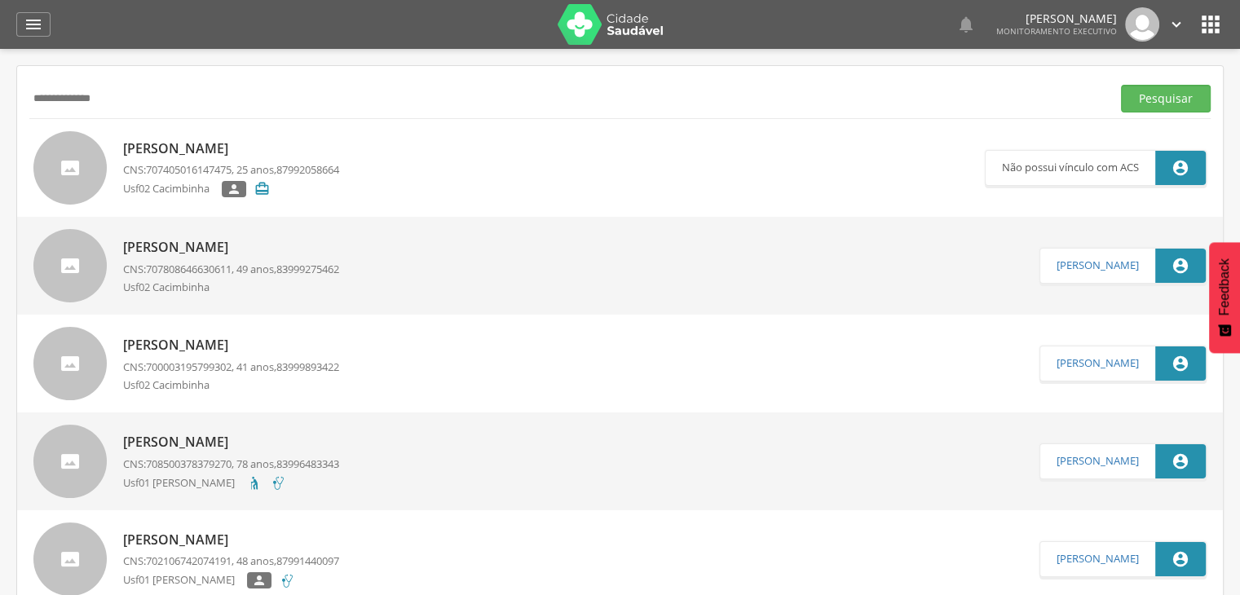
click at [1121, 85] on button "Pesquisar" at bounding box center [1166, 99] width 90 height 28
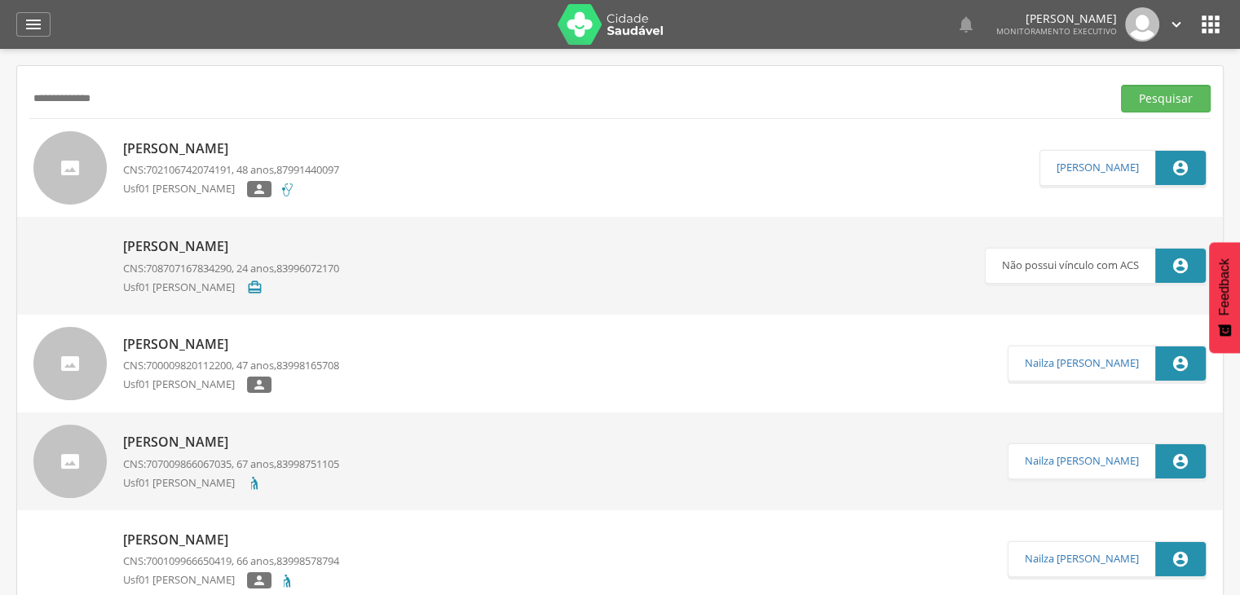
click at [192, 151] on p "[PERSON_NAME]" at bounding box center [231, 148] width 216 height 19
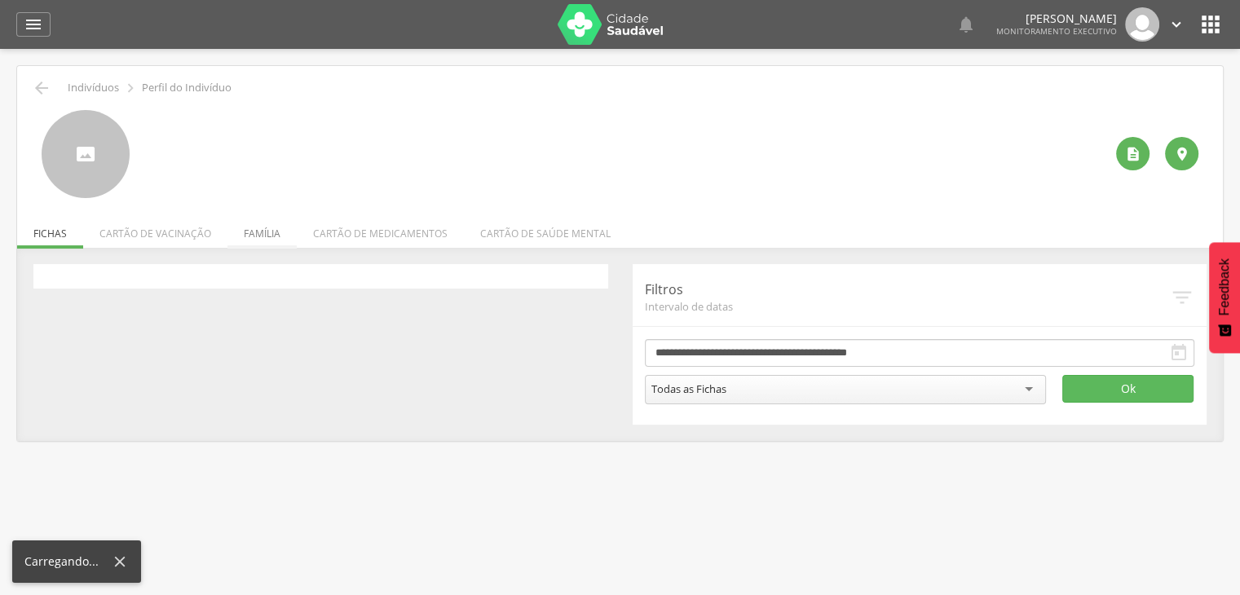
click at [259, 242] on li "Família" at bounding box center [262, 229] width 69 height 38
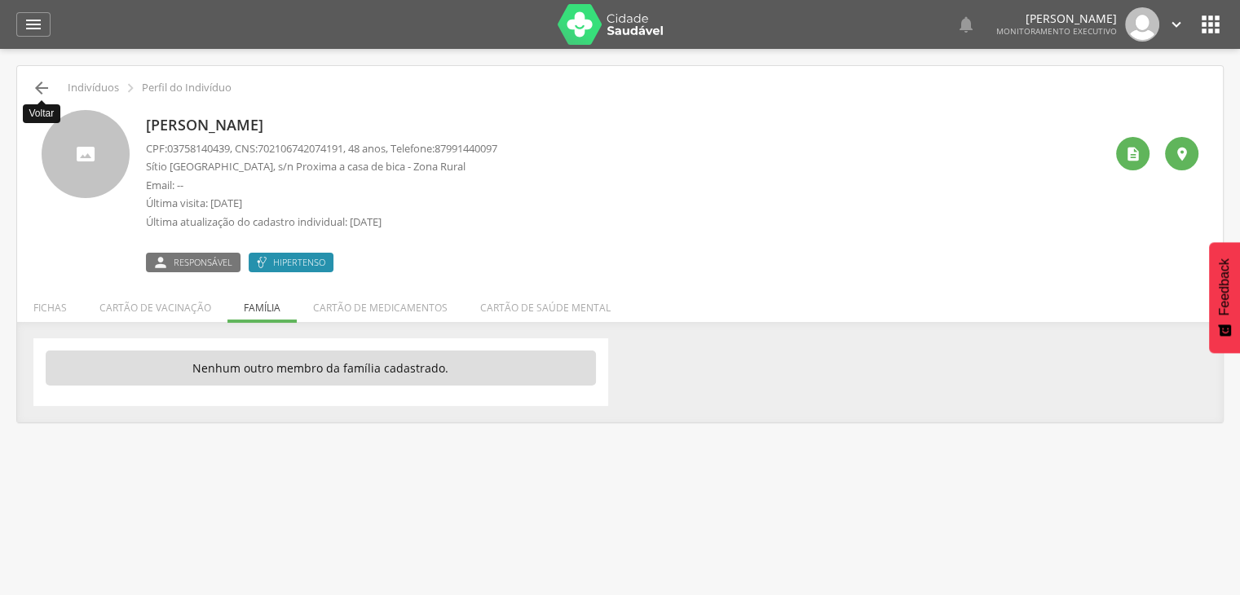
click at [39, 84] on icon "" at bounding box center [42, 88] width 20 height 20
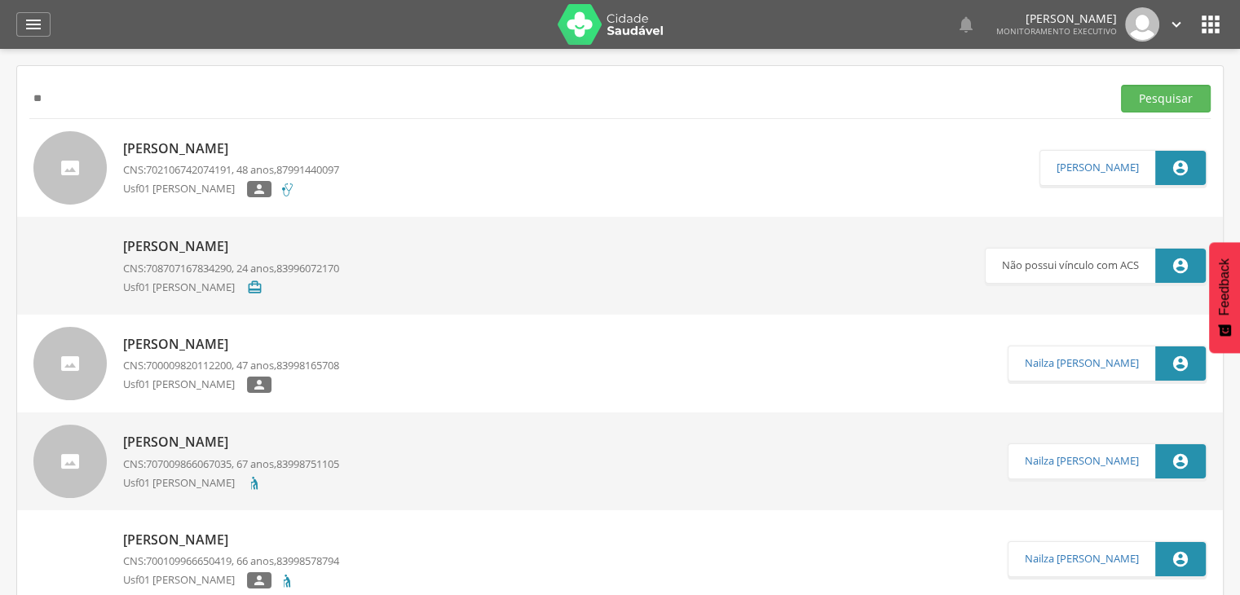
type input "*"
type input "**********"
click at [1121, 85] on button "Pesquisar" at bounding box center [1166, 99] width 90 height 28
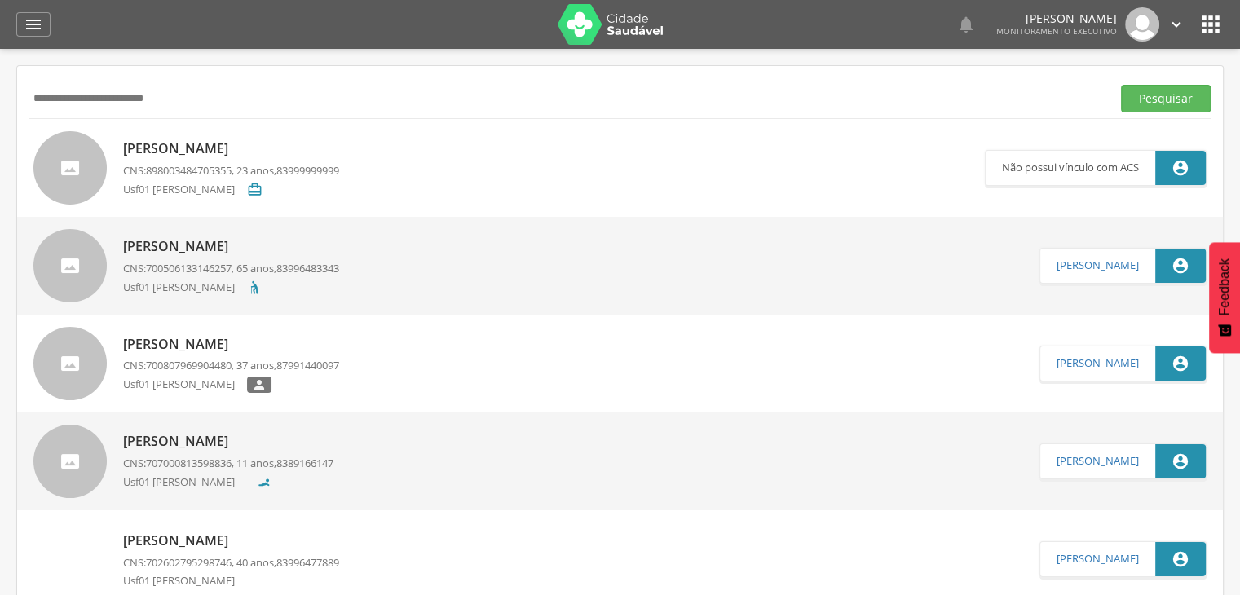
drag, startPoint x: 210, startPoint y: 88, endPoint x: 0, endPoint y: 120, distance: 212.0
click at [0, 120] on div " Supervisão  Distritos  Ubs Coordenador: - São João do Tigre / [GEOGRAPHIC_D…" at bounding box center [620, 346] width 1240 height 595
type input "*"
type input "**********"
click at [1121, 85] on button "Pesquisar" at bounding box center [1166, 99] width 90 height 28
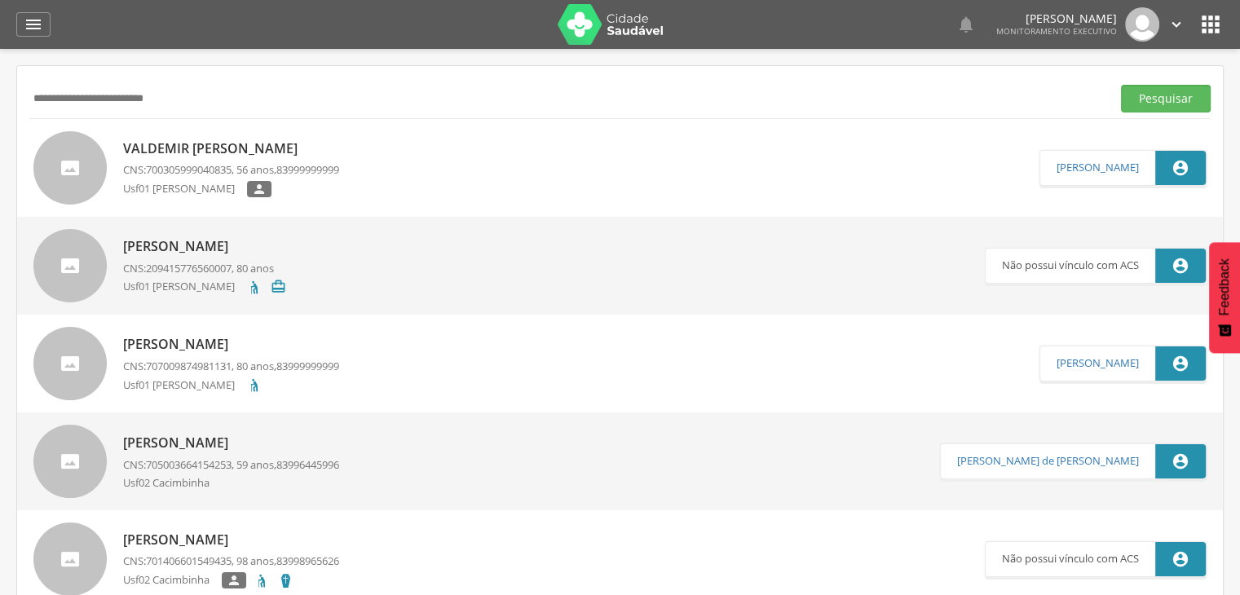
click at [135, 175] on p "CNS: 700305999040835 , 56 anos, 83999999999" at bounding box center [231, 169] width 216 height 15
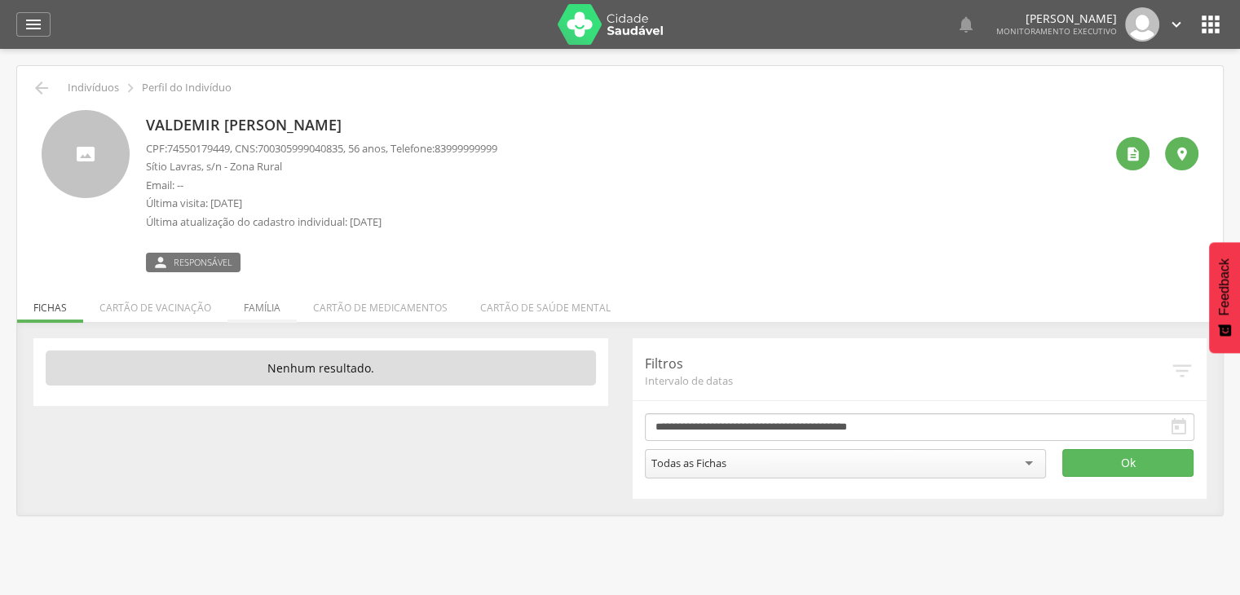
click at [271, 291] on li "Família" at bounding box center [262, 304] width 69 height 38
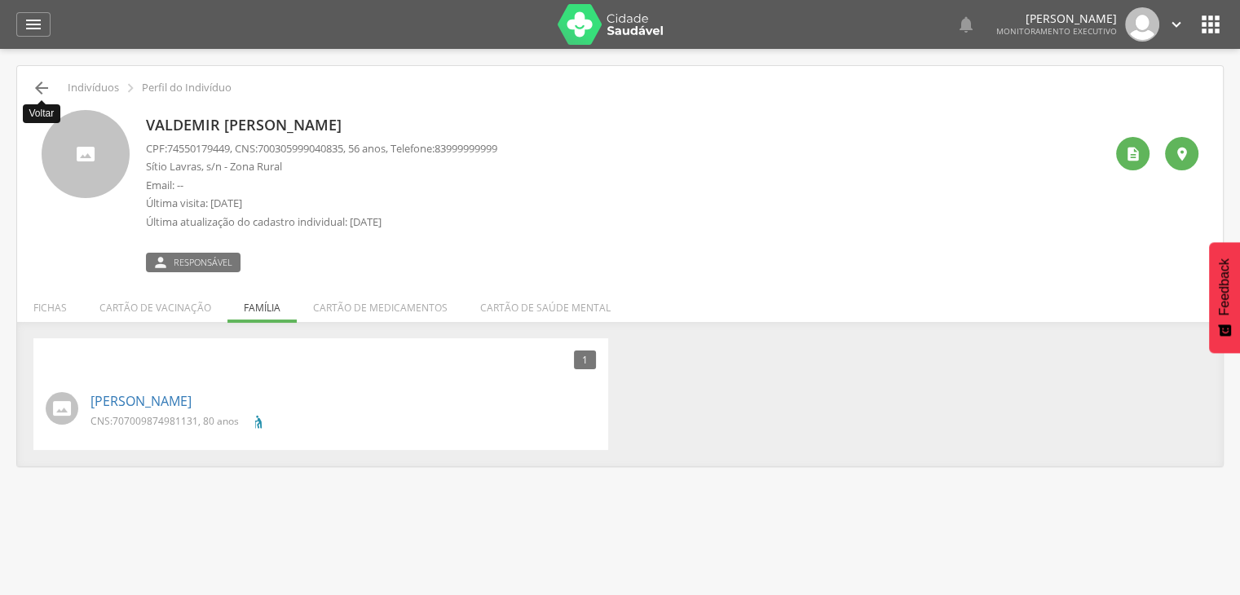
click at [38, 91] on icon "" at bounding box center [42, 88] width 20 height 20
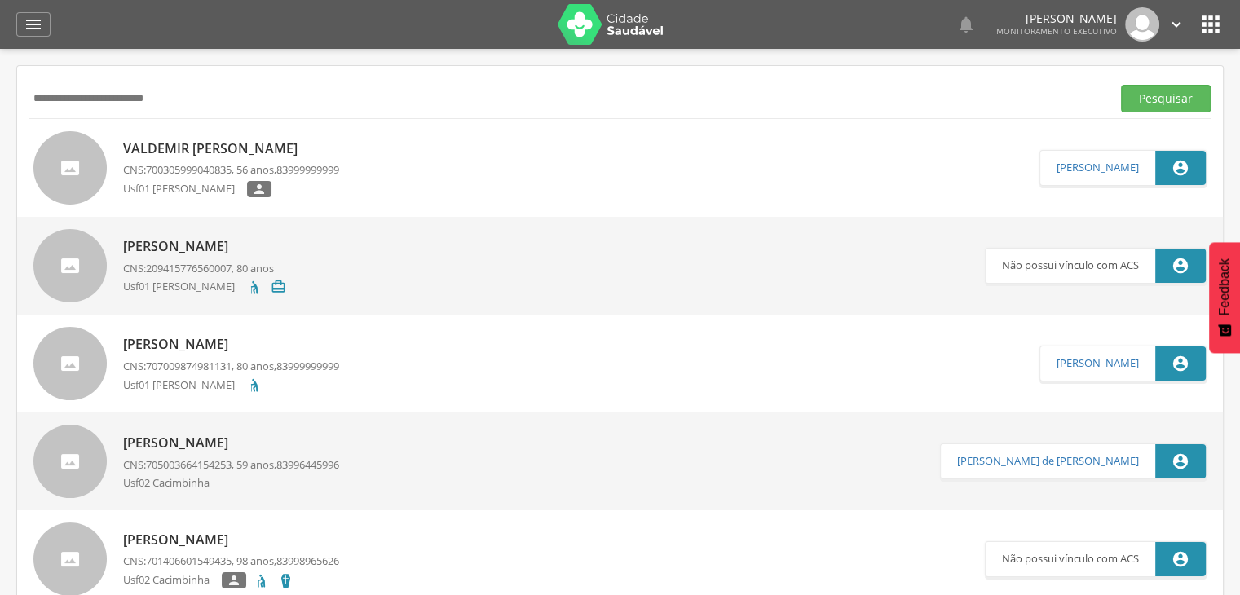
drag, startPoint x: 175, startPoint y: 102, endPoint x: 0, endPoint y: 108, distance: 175.4
click at [0, 108] on div " Supervisão  Distritos  Ubs Coordenador: - São João do Tigre / [GEOGRAPHIC_D…" at bounding box center [620, 346] width 1240 height 595
